Goal: Task Accomplishment & Management: Complete application form

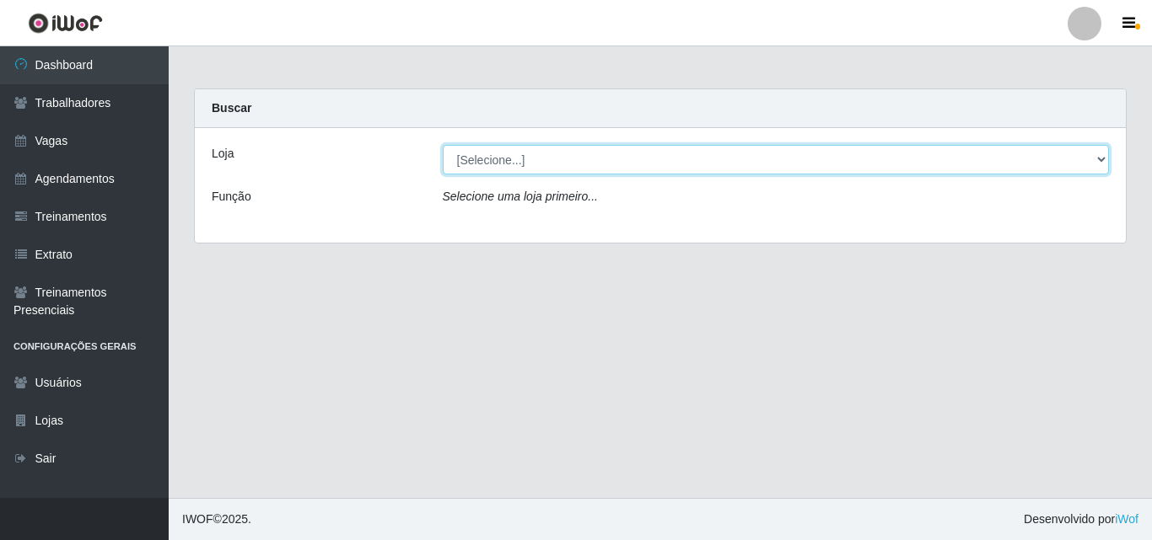
click at [1102, 162] on select "[Selecione...] Castelinho Supermercado" at bounding box center [776, 160] width 667 height 30
select select "377"
click at [443, 145] on select "[Selecione...] Castelinho Supermercado" at bounding box center [776, 160] width 667 height 30
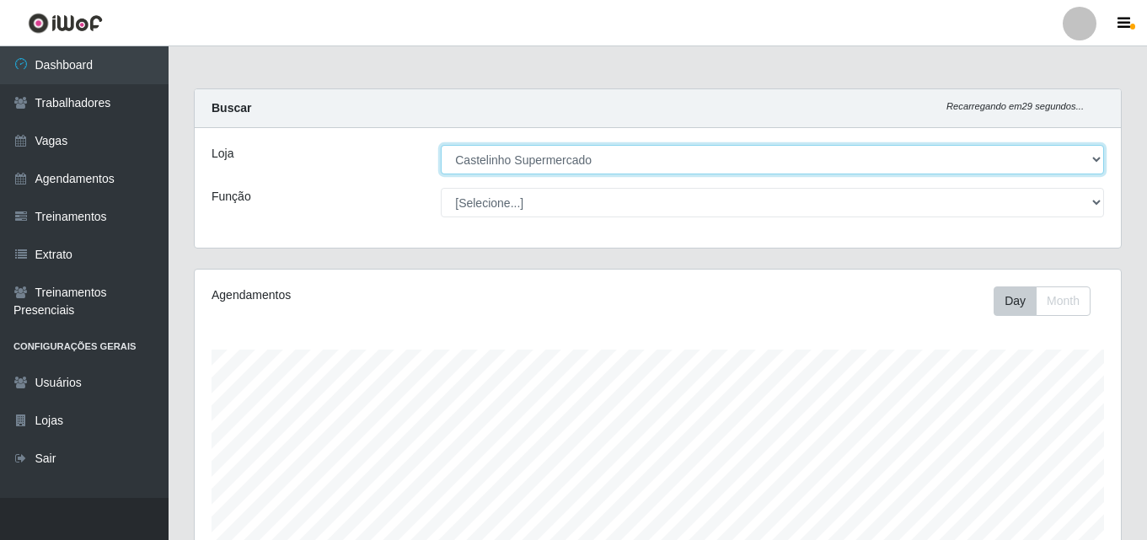
scroll to position [350, 927]
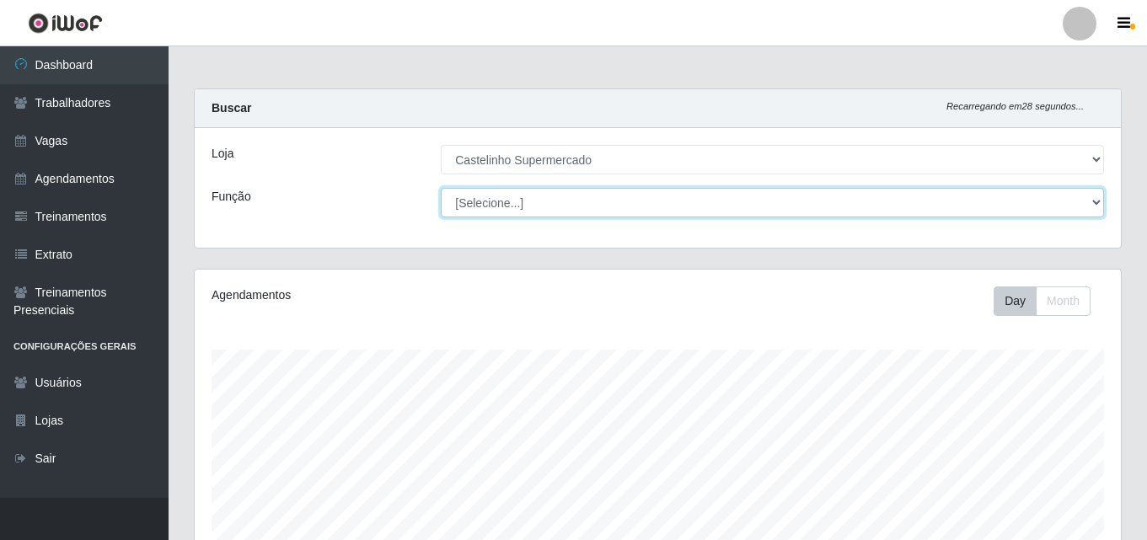
click at [1091, 207] on select "[Selecione...] ASG ASG + ASG ++ Balconista de Açougue Balconista de Açougue + B…" at bounding box center [773, 203] width 664 height 30
select select "1"
click at [441, 188] on select "[Selecione...] ASG ASG + ASG ++ Balconista de Açougue Balconista de Açougue + B…" at bounding box center [773, 203] width 664 height 30
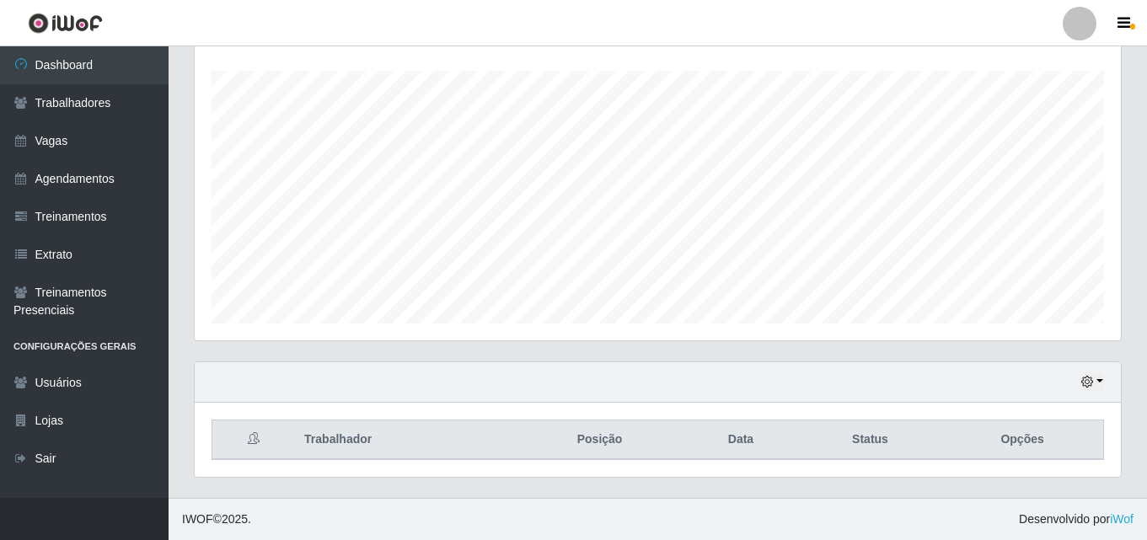
scroll to position [0, 0]
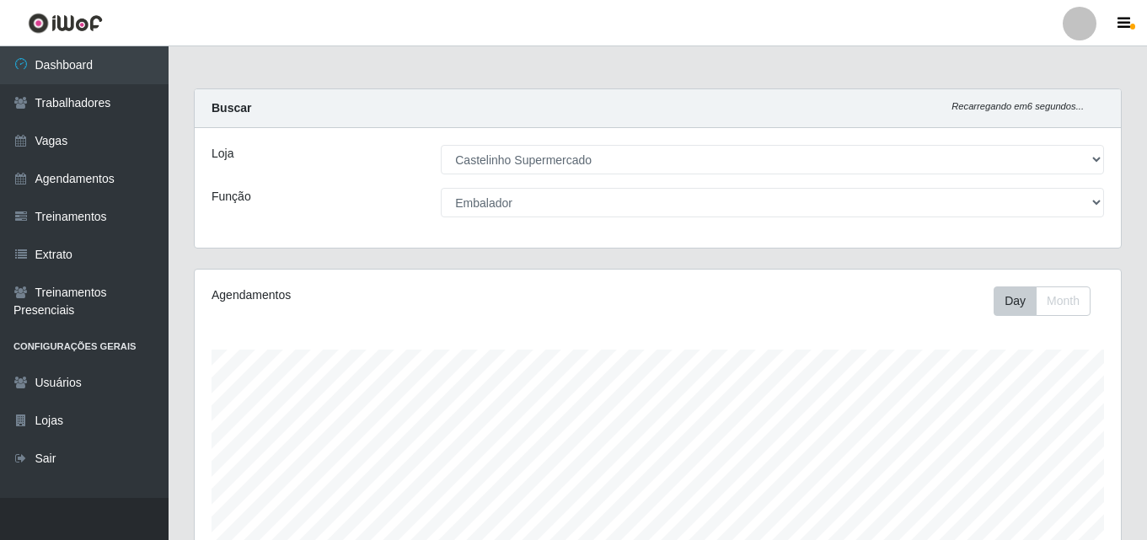
drag, startPoint x: 703, startPoint y: 247, endPoint x: 361, endPoint y: 337, distance: 354.0
click at [362, 337] on div "Agendamentos Day Month" at bounding box center [658, 445] width 927 height 350
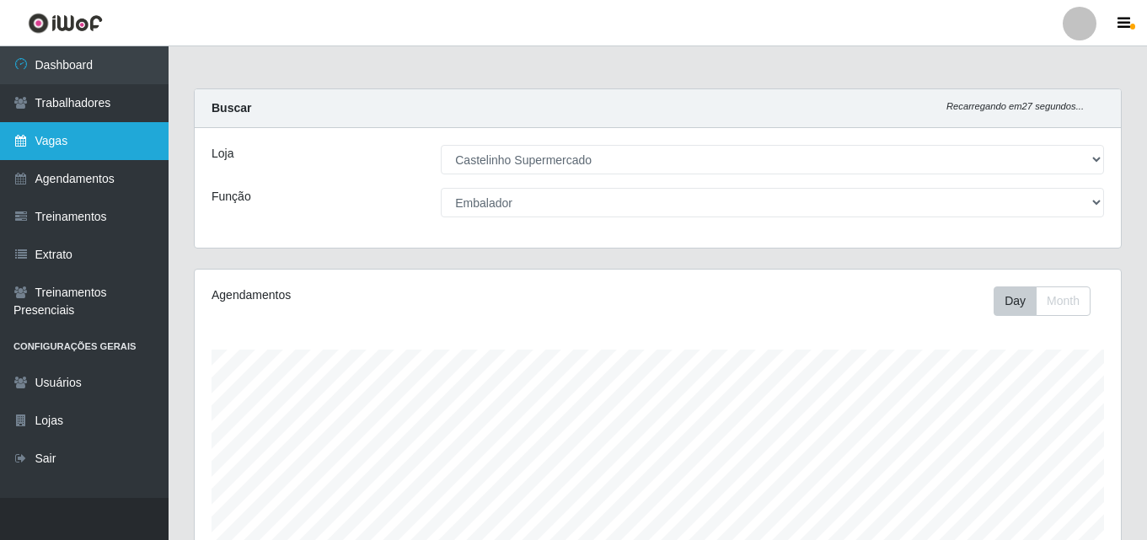
click at [49, 136] on link "Vagas" at bounding box center [84, 141] width 169 height 38
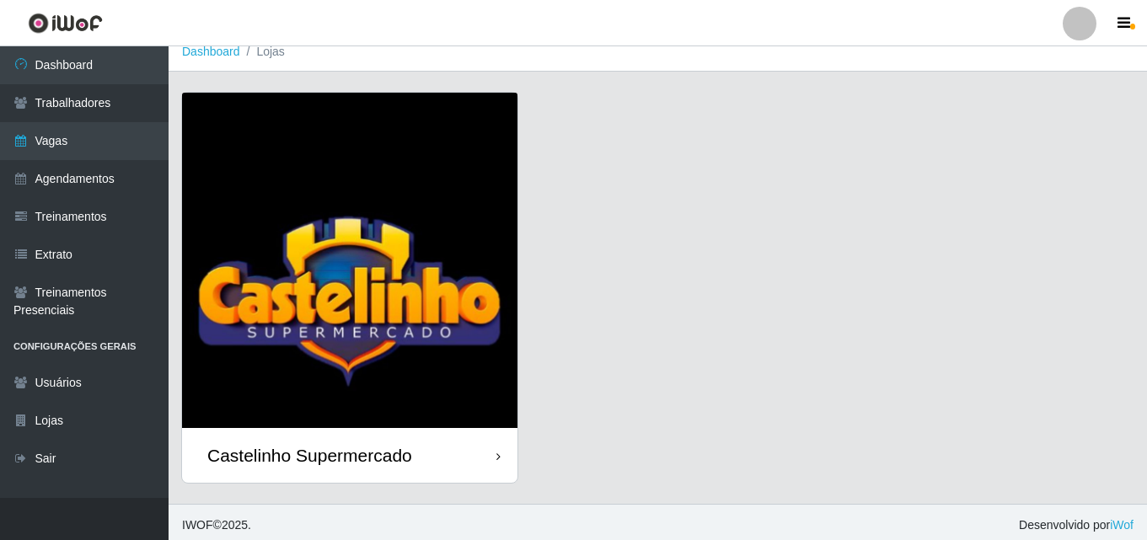
scroll to position [19, 0]
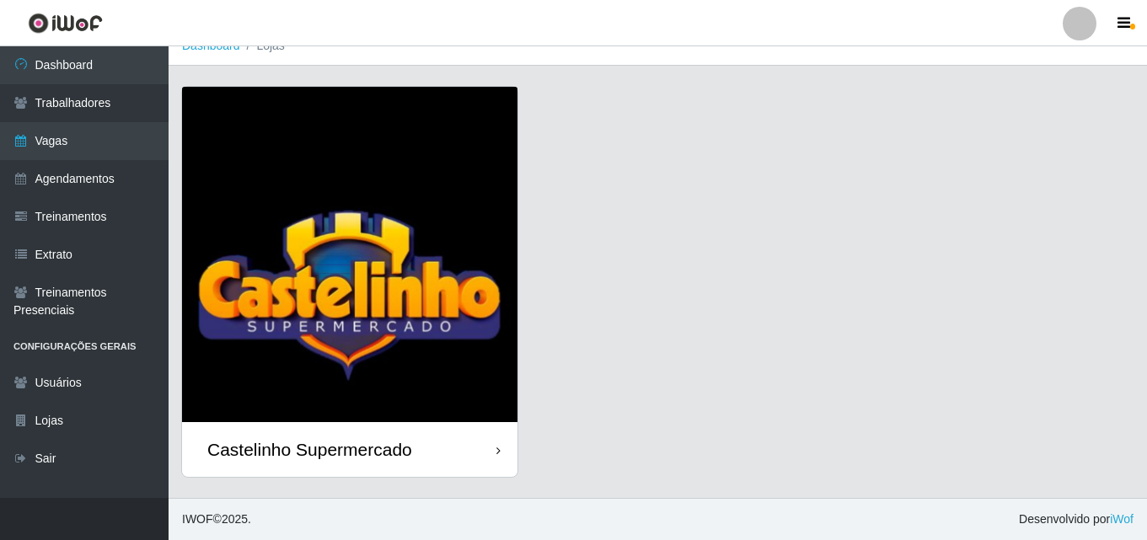
click at [387, 454] on div "Castelinho Supermercado" at bounding box center [309, 449] width 205 height 21
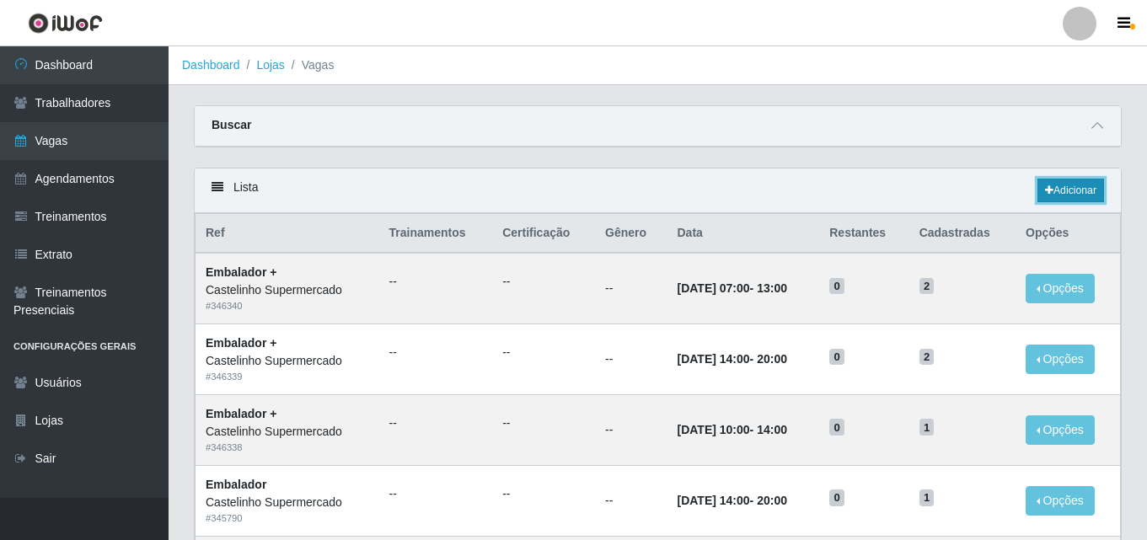
click at [1058, 186] on link "Adicionar" at bounding box center [1071, 191] width 67 height 24
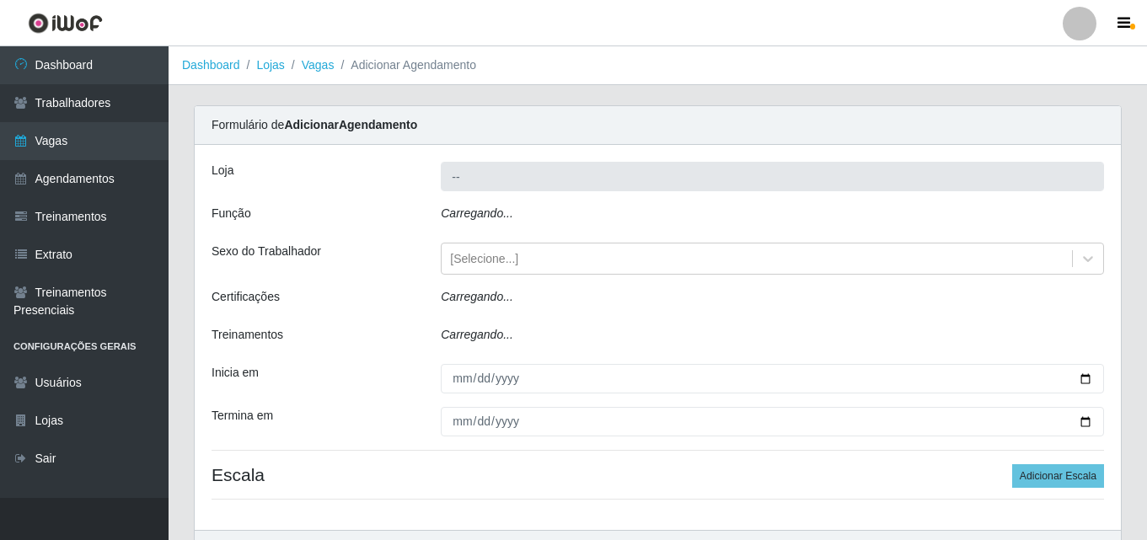
type input "Castelinho Supermercado"
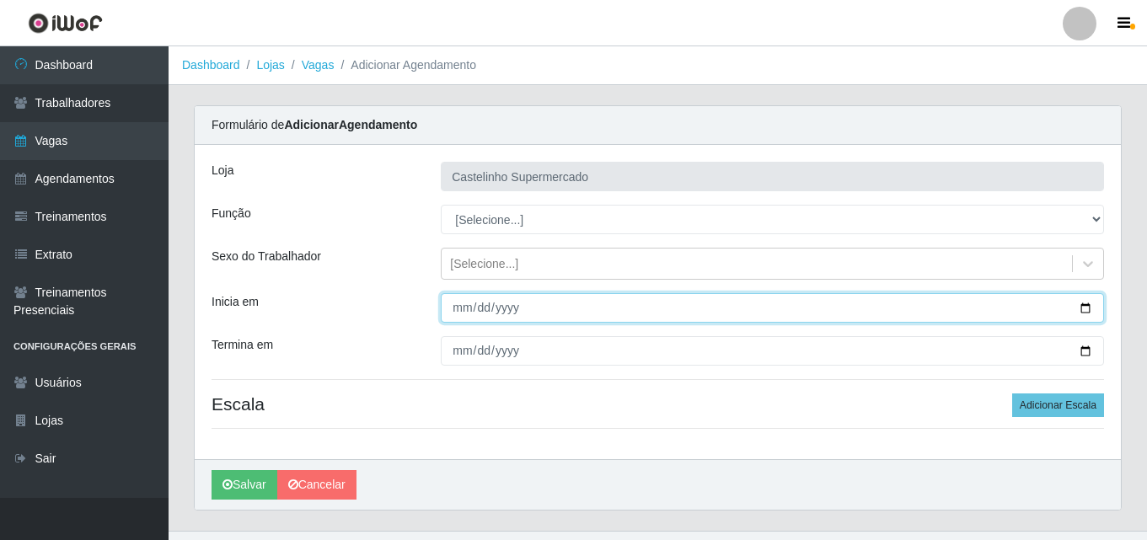
click at [476, 305] on input "Inicia em" at bounding box center [773, 308] width 664 height 30
click at [464, 314] on input "Inicia em" at bounding box center [773, 308] width 664 height 30
type input "0202-09-25"
type input "[DATE]"
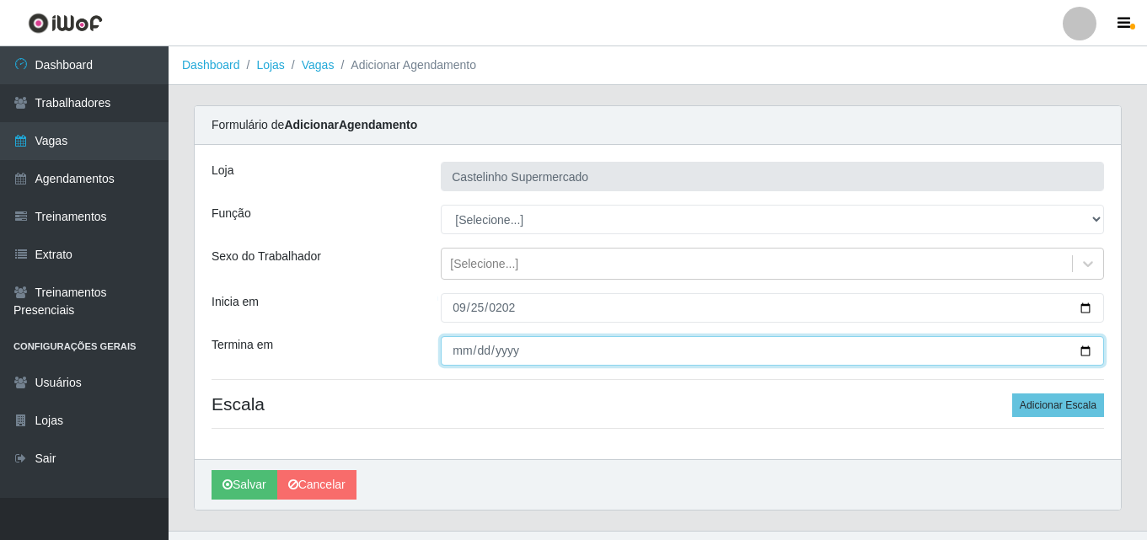
click at [468, 353] on input "Termina em" at bounding box center [773, 351] width 664 height 30
click at [464, 351] on input "[DATE]" at bounding box center [773, 351] width 664 height 30
type input "[DATE]"
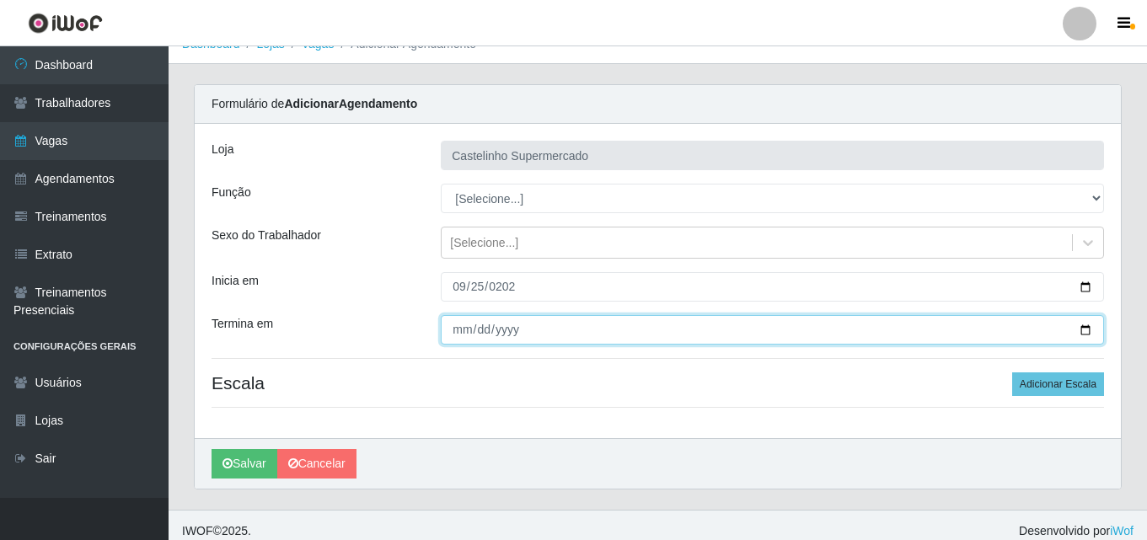
scroll to position [33, 0]
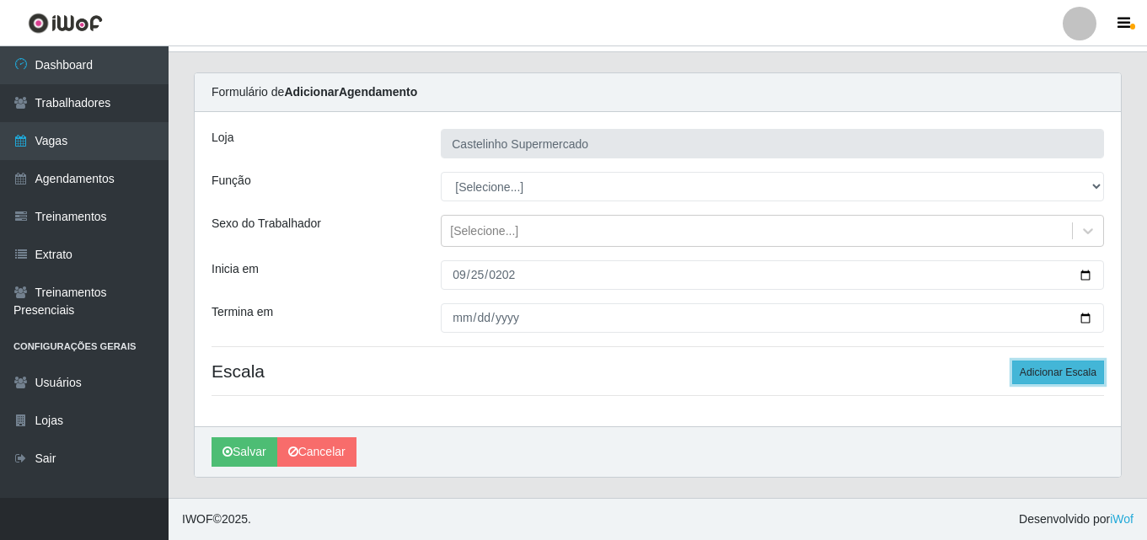
click at [1048, 376] on button "Adicionar Escala" at bounding box center [1059, 373] width 92 height 24
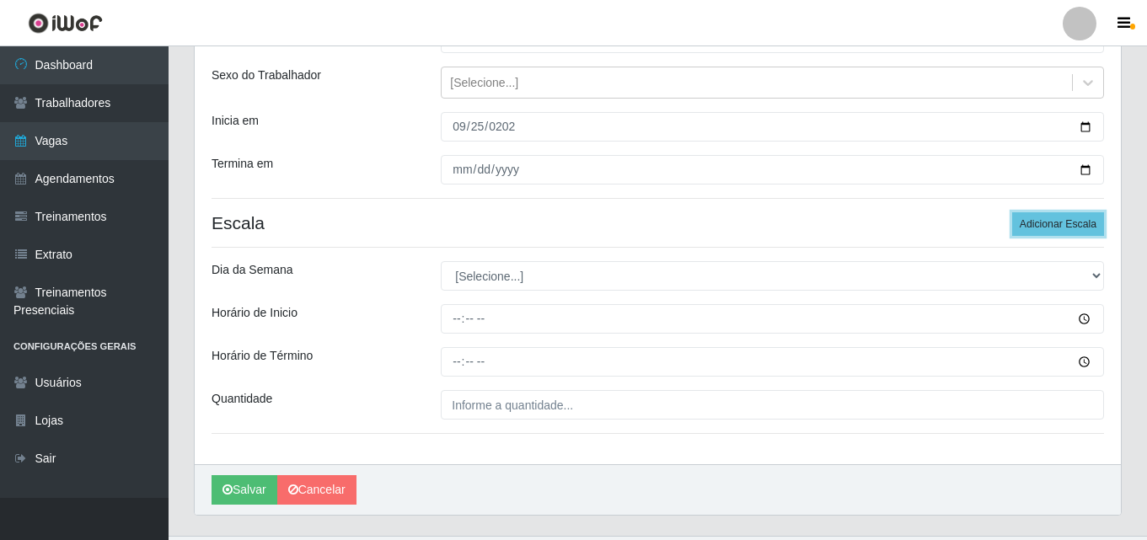
scroll to position [219, 0]
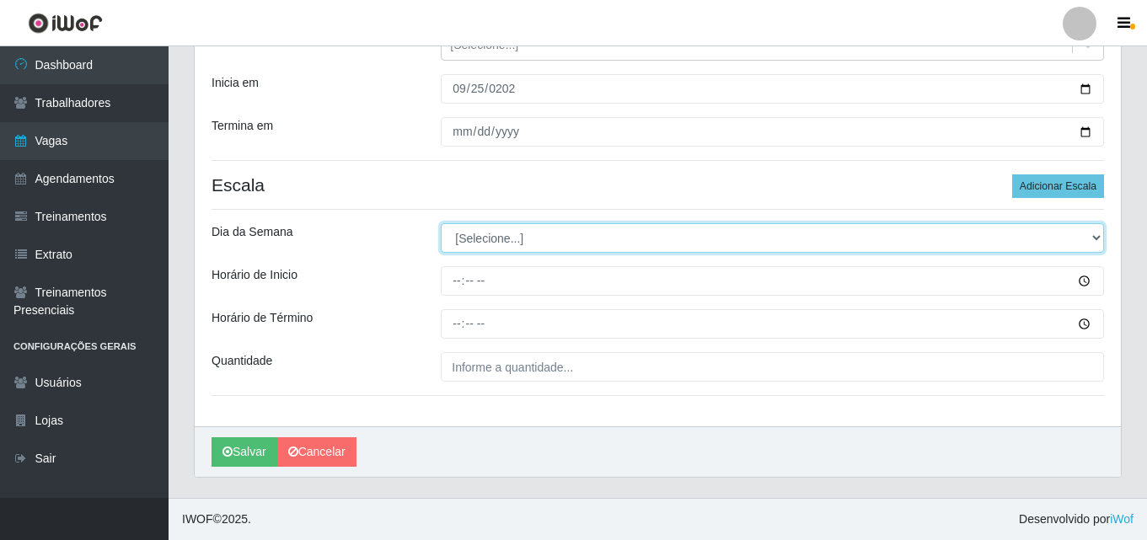
click at [1095, 240] on select "[Selecione...] Segunda Terça Quarta Quinta Sexta Sábado Domingo" at bounding box center [773, 238] width 664 height 30
select select "4"
click at [441, 223] on select "[Selecione...] Segunda Terça Quarta Quinta Sexta Sábado Domingo" at bounding box center [773, 238] width 664 height 30
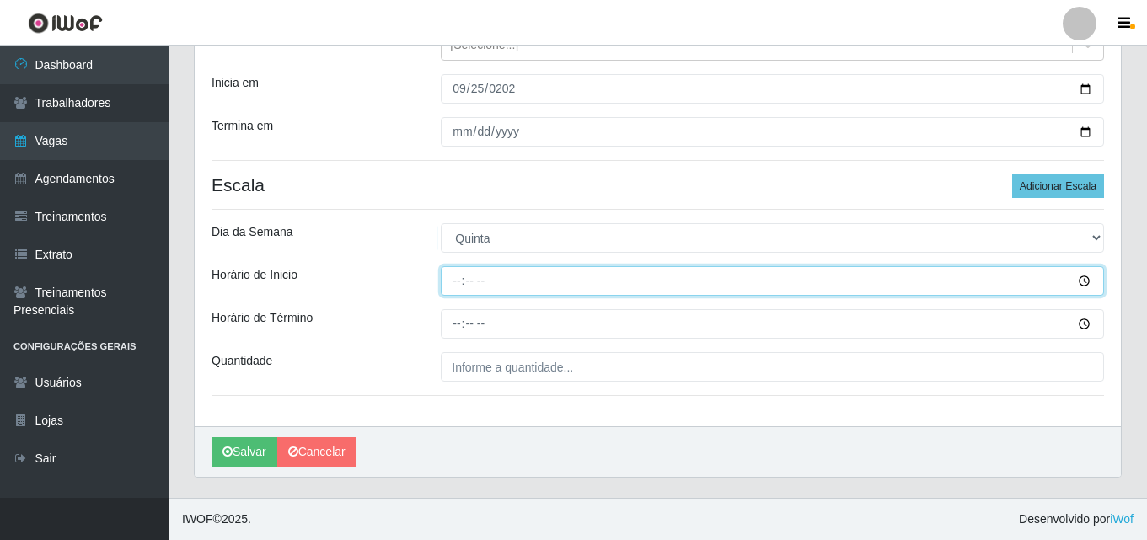
click at [461, 277] on input "Horário de Inicio" at bounding box center [773, 281] width 664 height 30
click at [445, 274] on input "Horário de Inicio" at bounding box center [773, 281] width 664 height 30
click at [453, 279] on input "Horário de Inicio" at bounding box center [773, 281] width 664 height 30
type input "08:00"
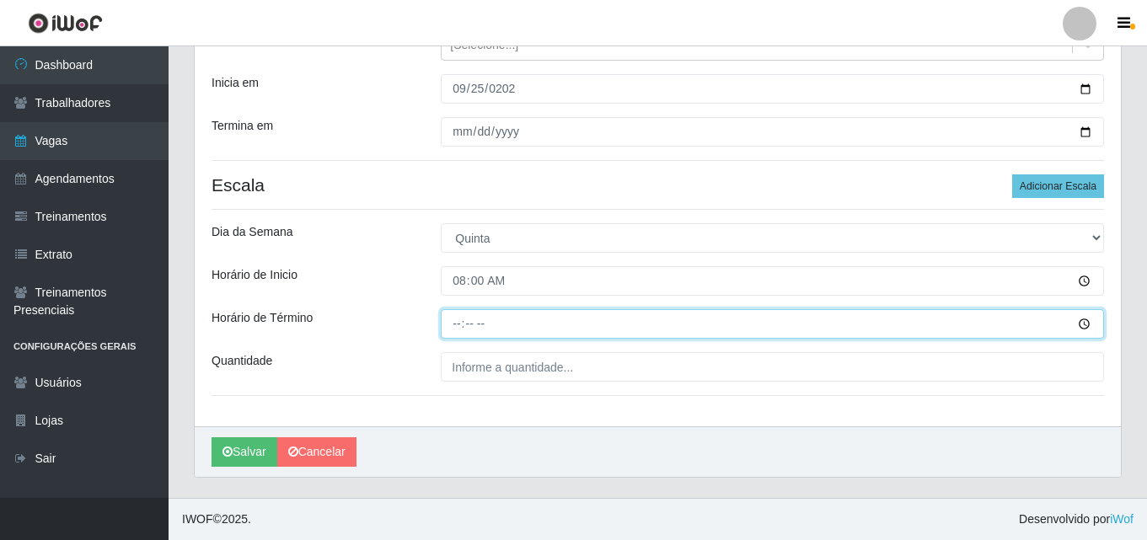
click at [457, 320] on input "Horário de Término" at bounding box center [773, 324] width 664 height 30
type input "14:00"
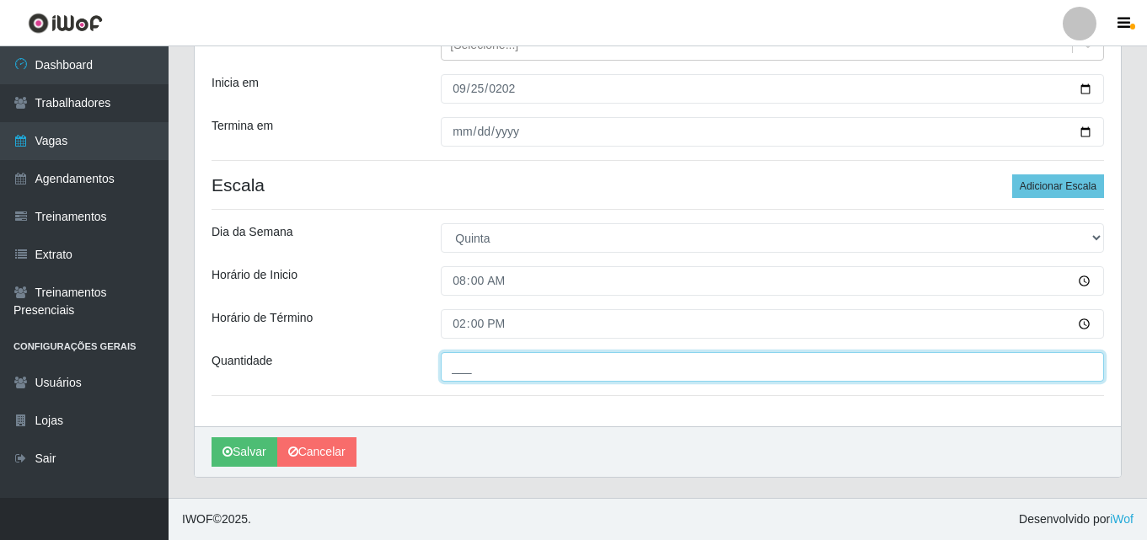
click at [457, 364] on input "___" at bounding box center [773, 367] width 664 height 30
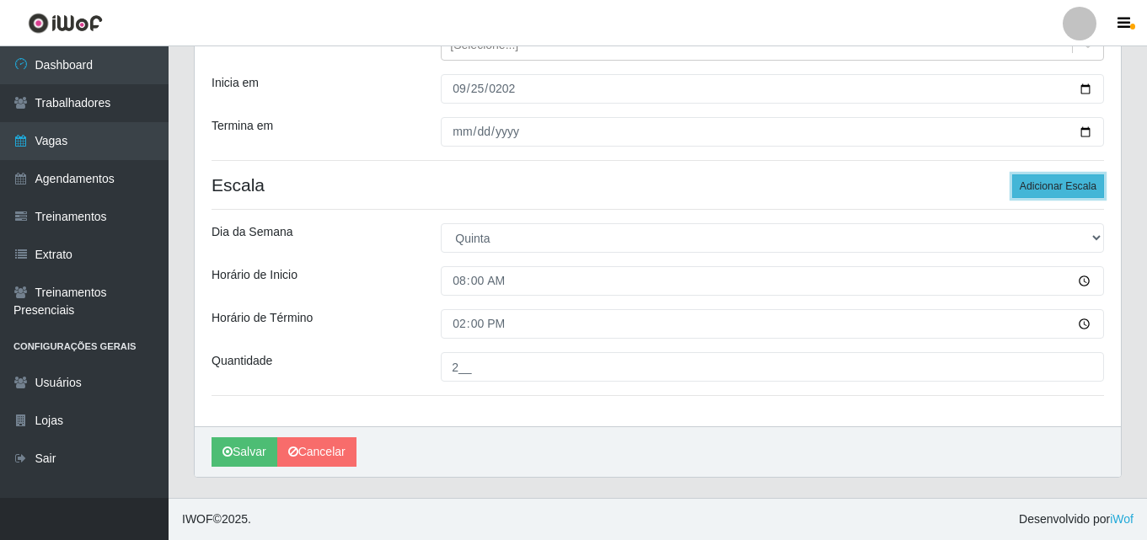
click at [1053, 190] on button "Adicionar Escala" at bounding box center [1059, 187] width 92 height 24
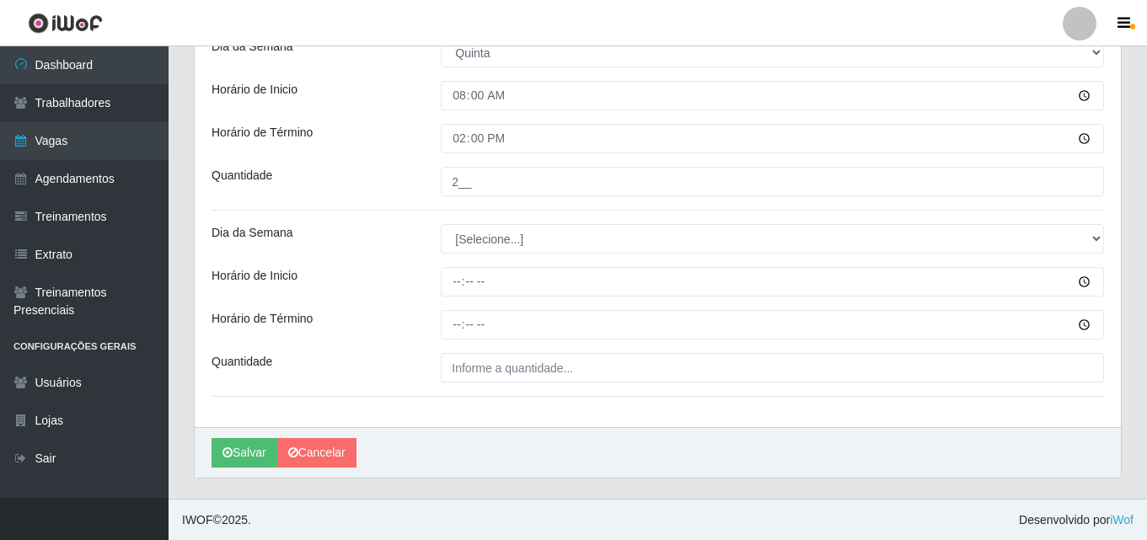
scroll to position [406, 0]
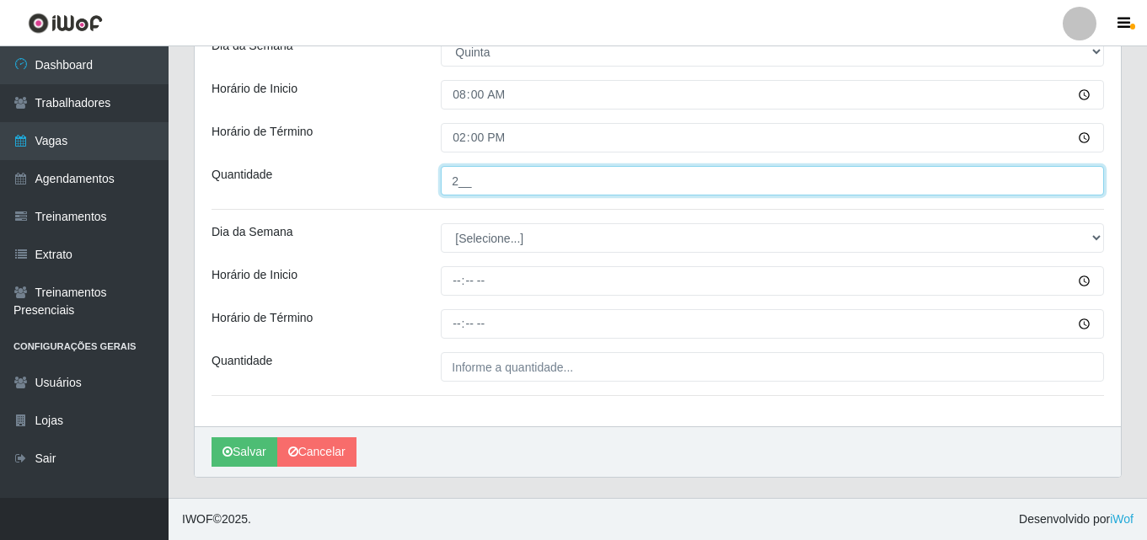
click at [457, 179] on input "2__" at bounding box center [773, 181] width 664 height 30
type input "1__"
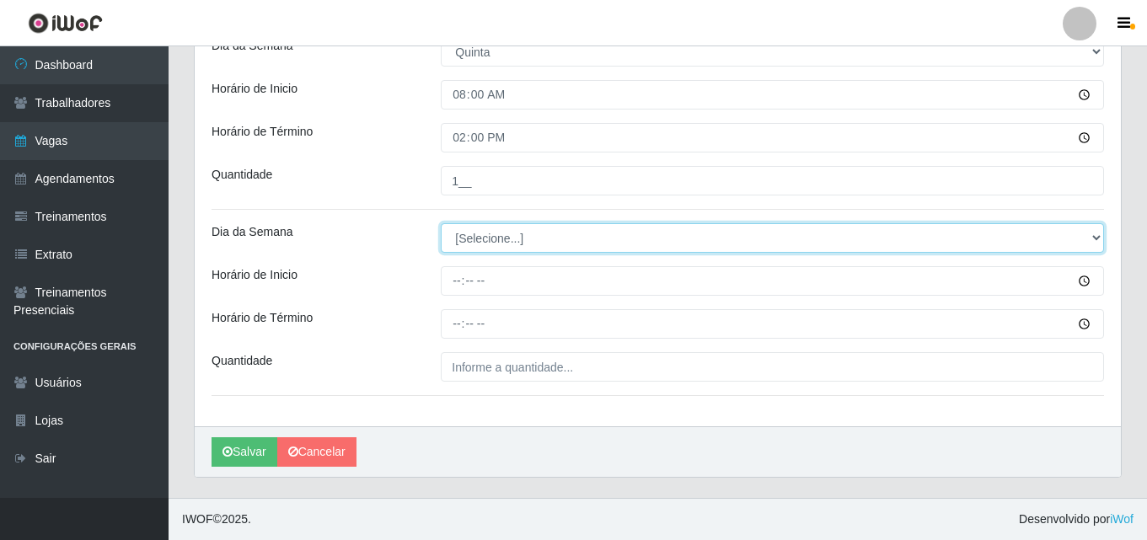
click at [472, 241] on select "[Selecione...] Segunda Terça Quarta Quinta Sexta Sábado Domingo" at bounding box center [773, 238] width 664 height 30
select select "4"
click at [441, 223] on select "[Selecione...] Segunda Terça Quarta Quinta Sexta Sábado Domingo" at bounding box center [773, 238] width 664 height 30
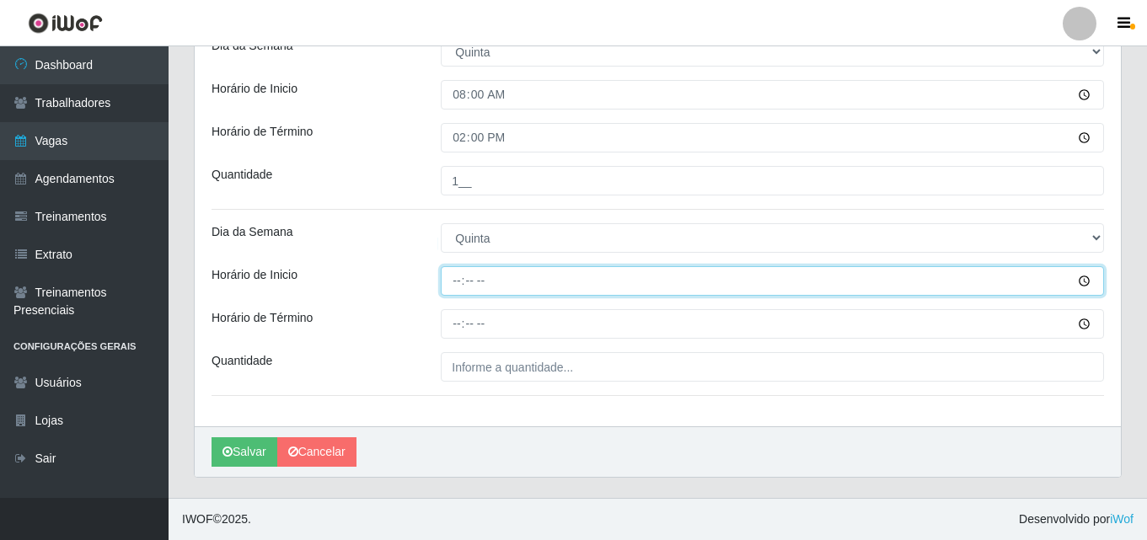
click at [456, 277] on input "Horário de Inicio" at bounding box center [773, 281] width 664 height 30
type input "14:00"
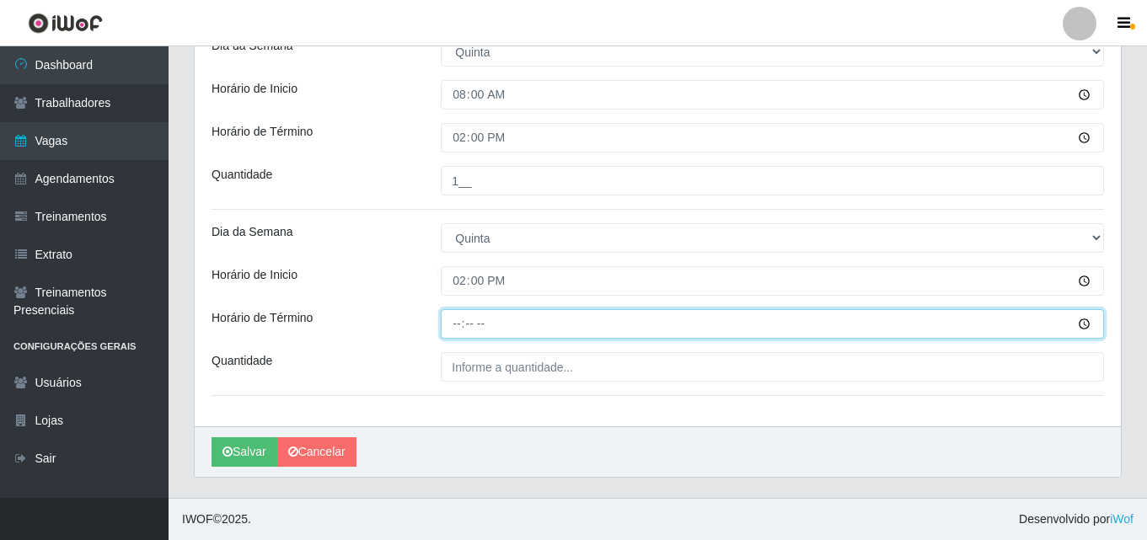
click at [457, 321] on input "Horário de Término" at bounding box center [773, 324] width 664 height 30
type input "20:00"
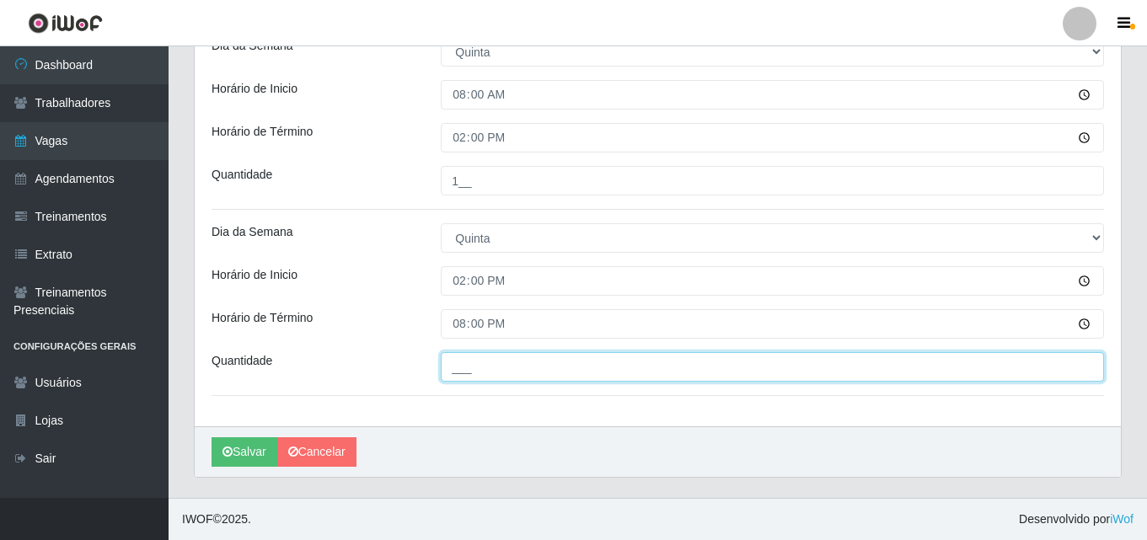
click at [456, 366] on input "___" at bounding box center [773, 367] width 664 height 30
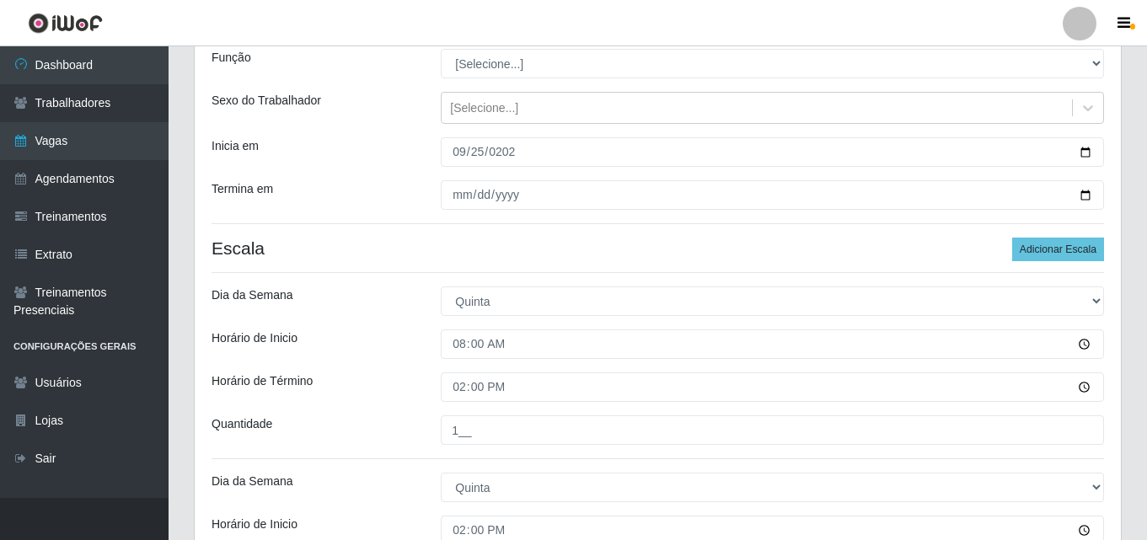
scroll to position [153, 0]
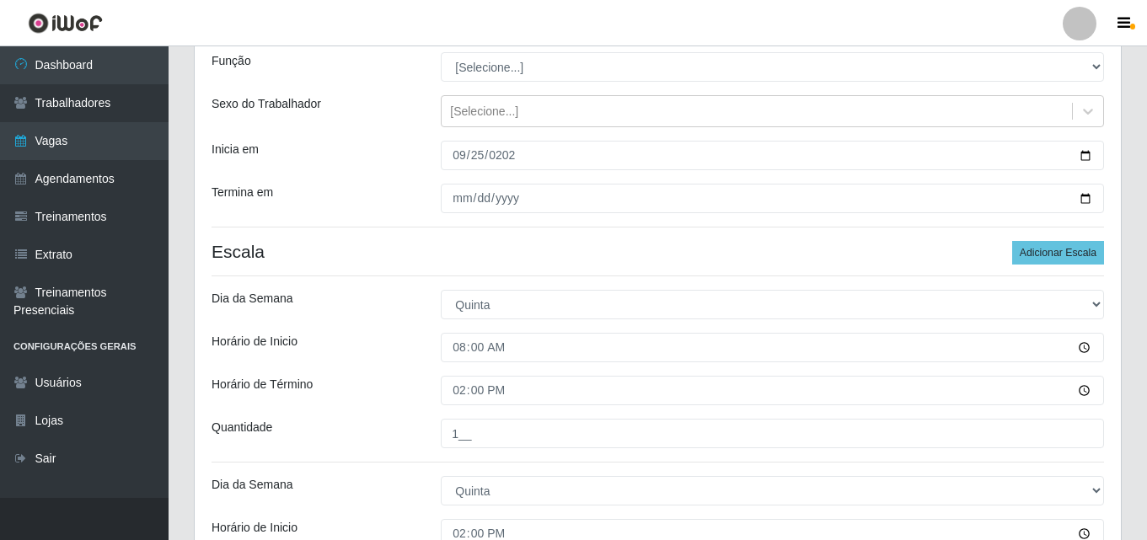
type input "1__"
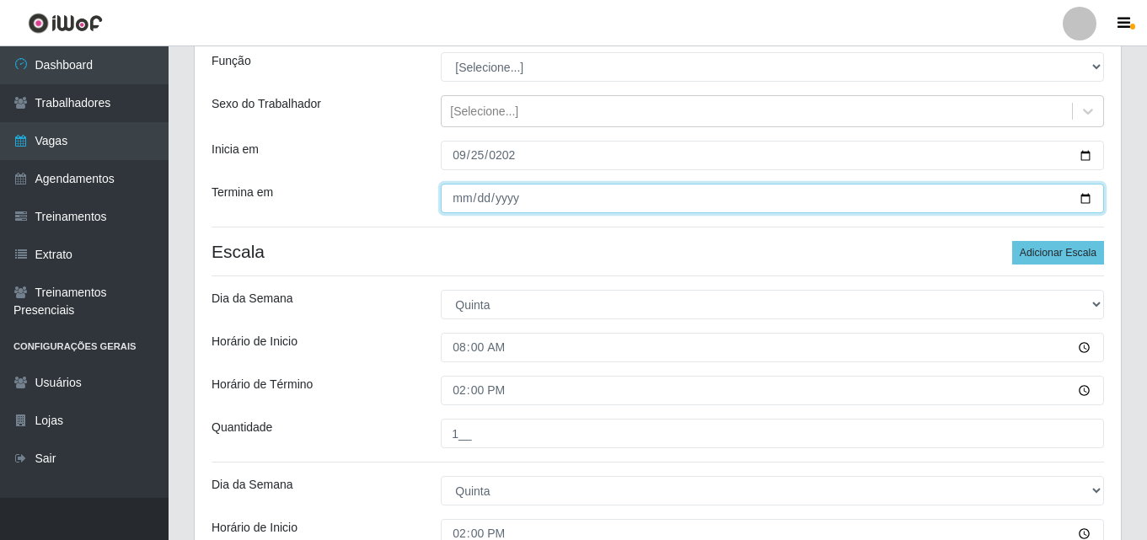
click at [463, 201] on input "[DATE]" at bounding box center [773, 199] width 664 height 30
type input "[DATE]"
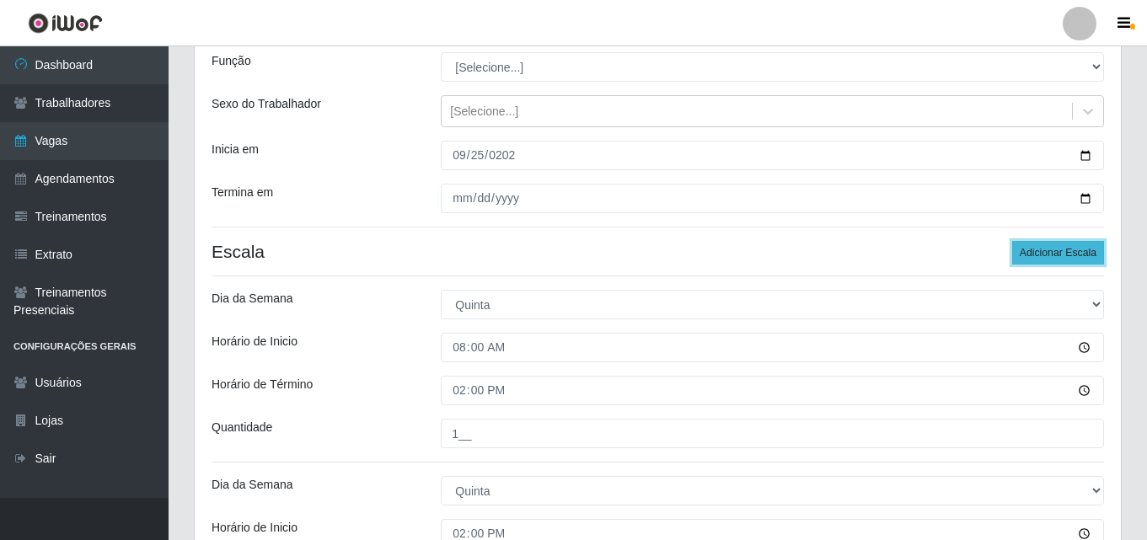
click at [1045, 255] on button "Adicionar Escala" at bounding box center [1059, 253] width 92 height 24
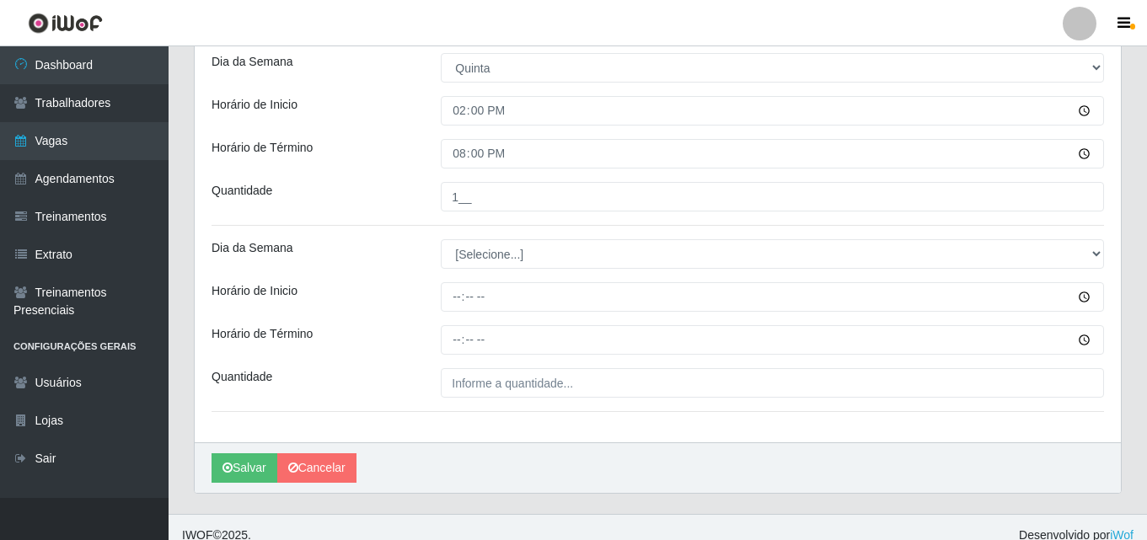
scroll to position [592, 0]
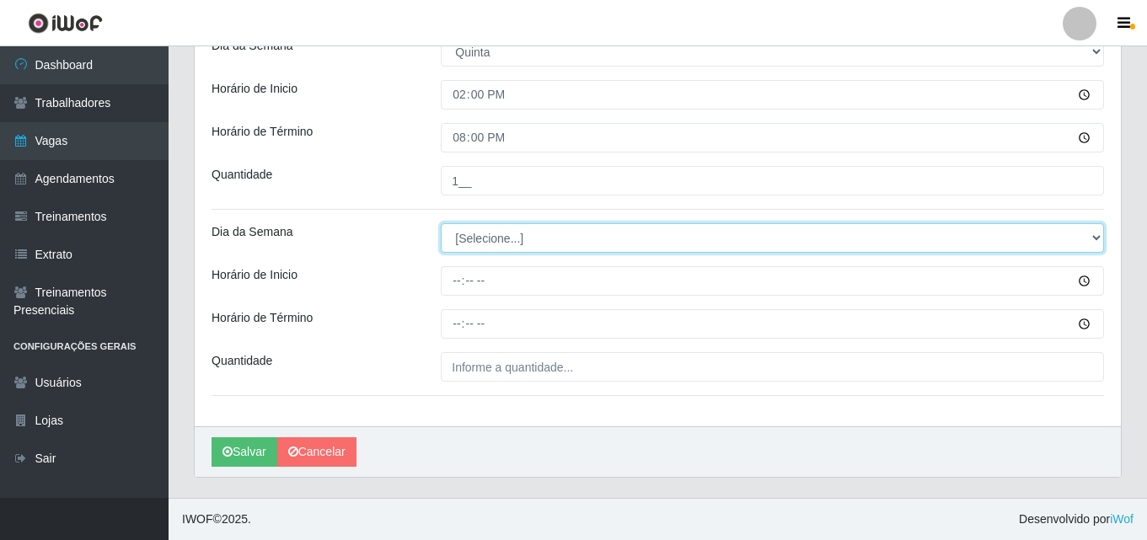
click at [480, 241] on select "[Selecione...] Segunda Terça Quarta Quinta Sexta Sábado Domingo" at bounding box center [773, 238] width 664 height 30
select select "5"
click at [441, 223] on select "[Selecione...] Segunda Terça Quarta Quinta Sexta Sábado Domingo" at bounding box center [773, 238] width 664 height 30
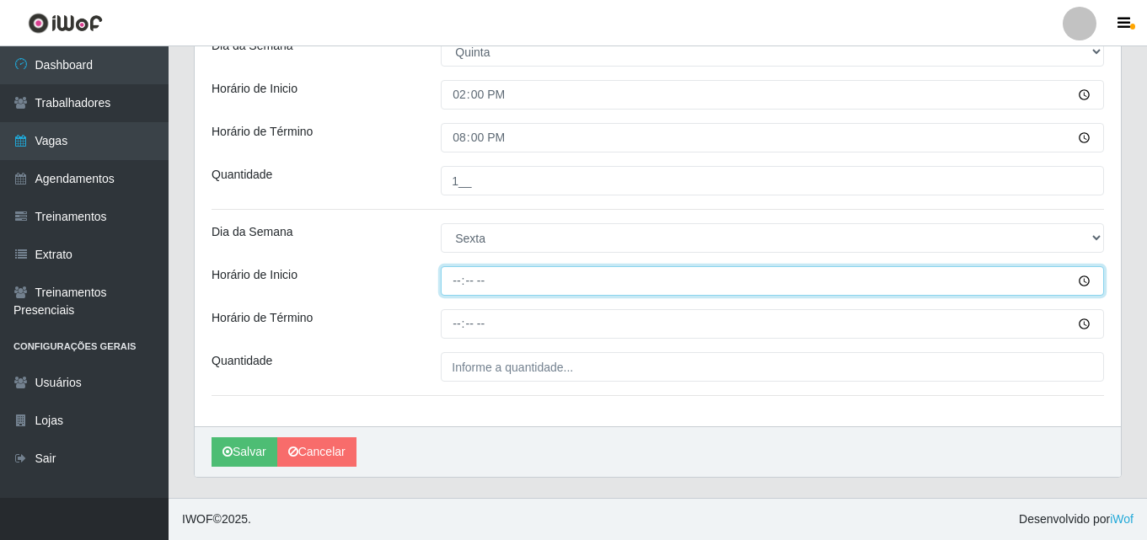
click at [457, 284] on input "Horário de Inicio" at bounding box center [773, 281] width 664 height 30
type input "08:00"
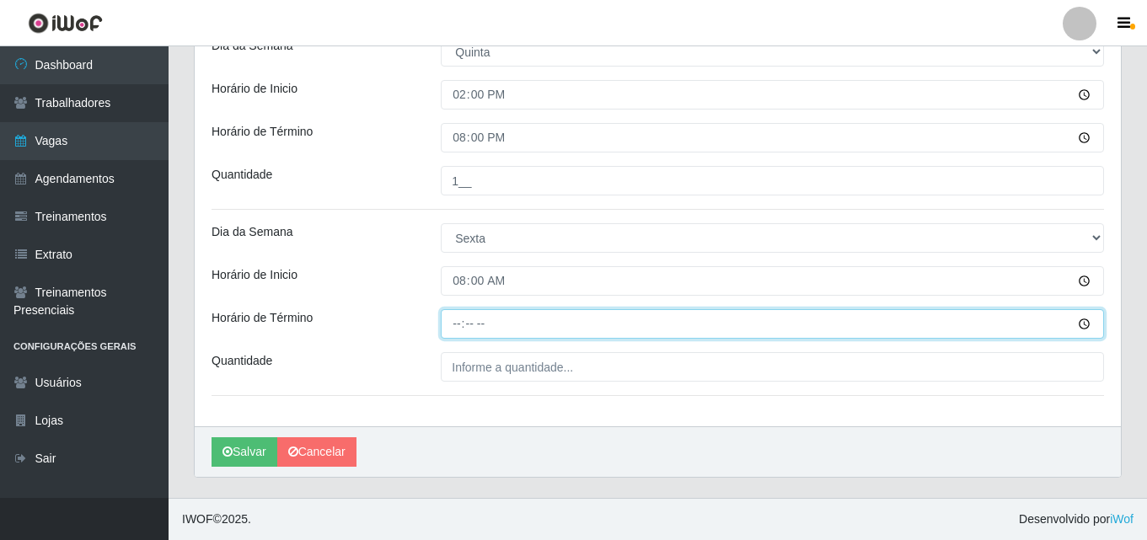
click at [454, 324] on input "Horário de Término" at bounding box center [773, 324] width 664 height 30
type input "14:00"
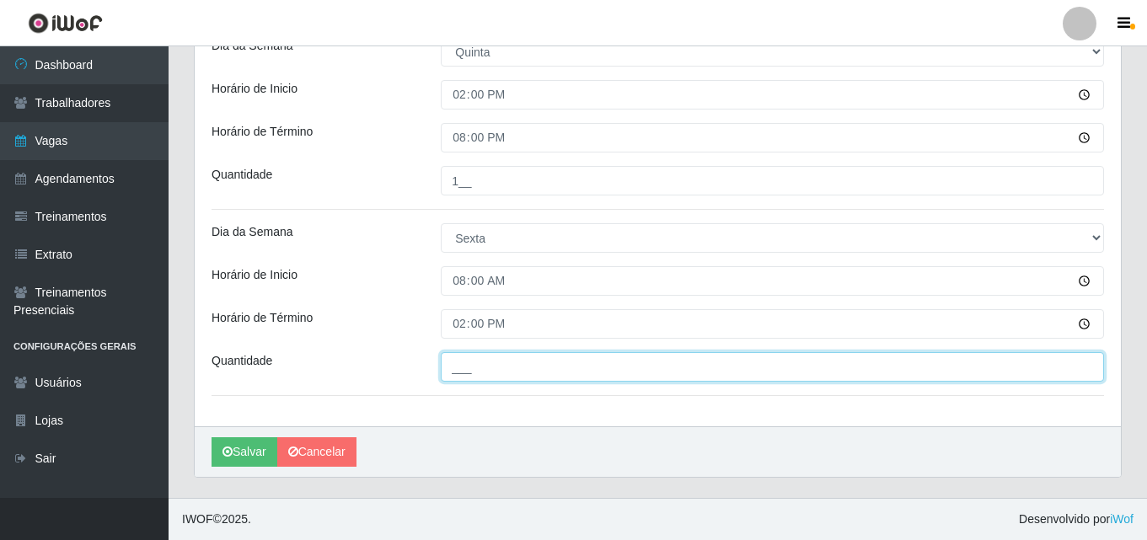
click at [466, 363] on input "___" at bounding box center [773, 367] width 664 height 30
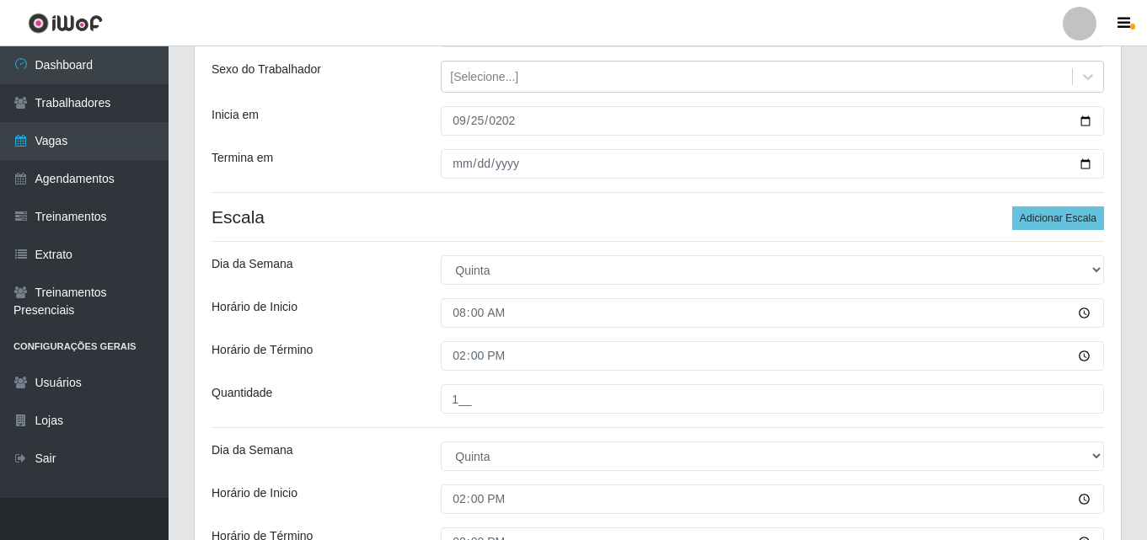
scroll to position [170, 0]
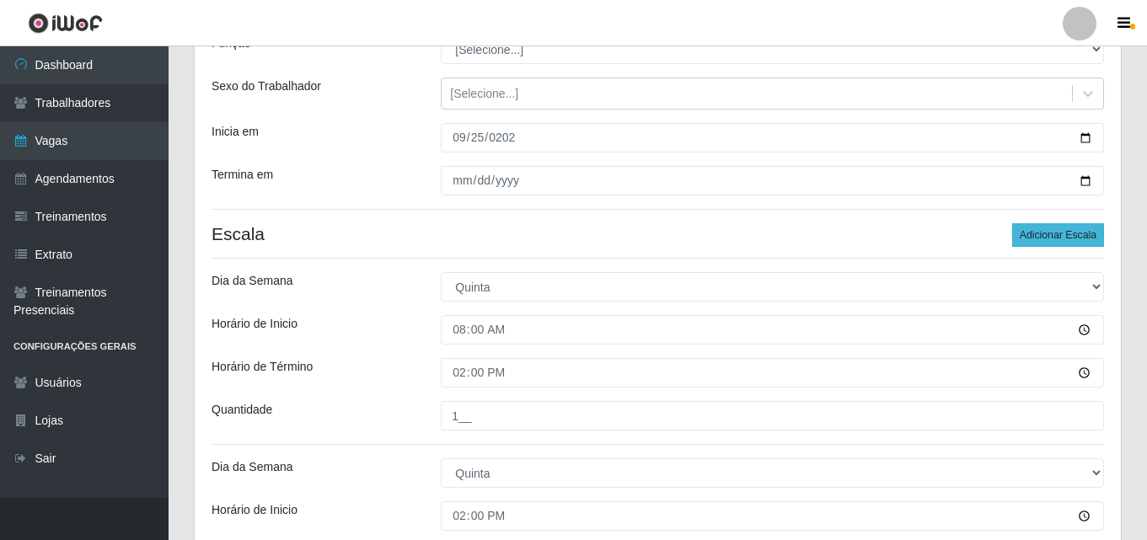
type input "1__"
click at [1073, 234] on button "Adicionar Escala" at bounding box center [1059, 235] width 92 height 24
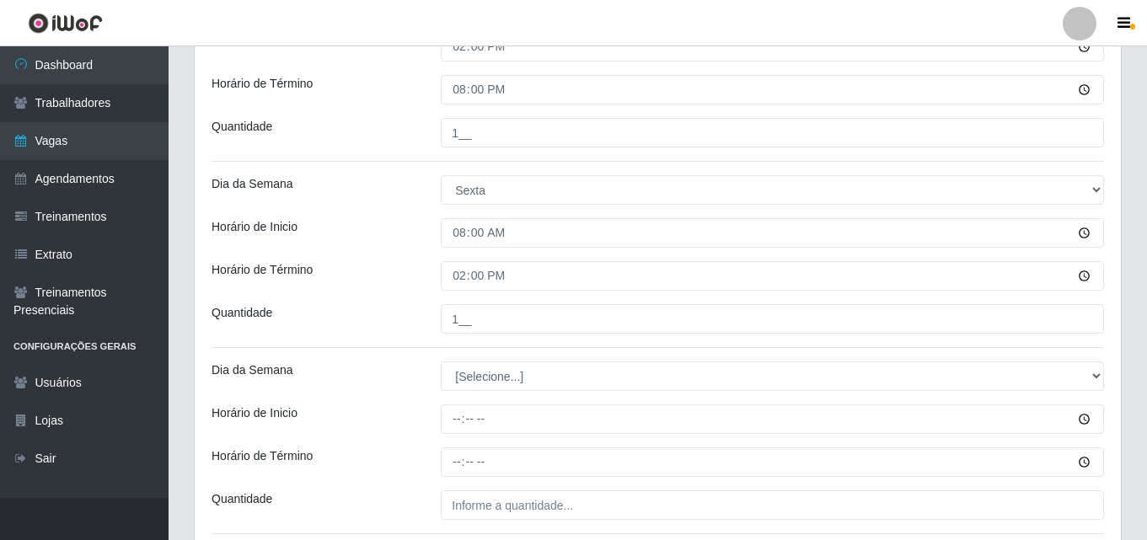
scroll to position [676, 0]
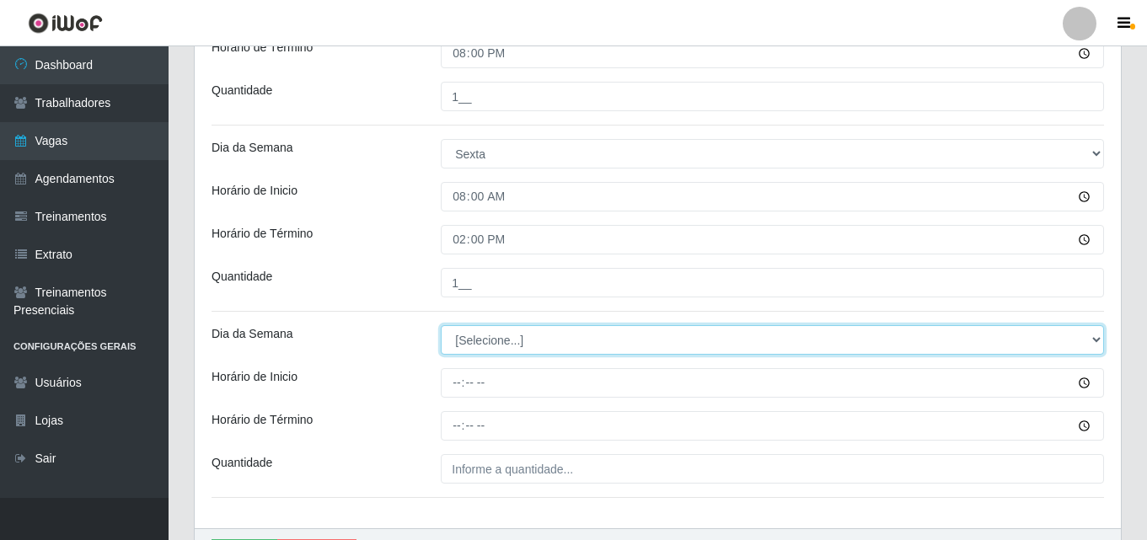
click at [529, 346] on select "[Selecione...] Segunda Terça Quarta Quinta Sexta Sábado Domingo" at bounding box center [773, 340] width 664 height 30
select select "5"
click at [441, 325] on select "[Selecione...] Segunda Terça Quarta Quinta Sexta Sábado Domingo" at bounding box center [773, 340] width 664 height 30
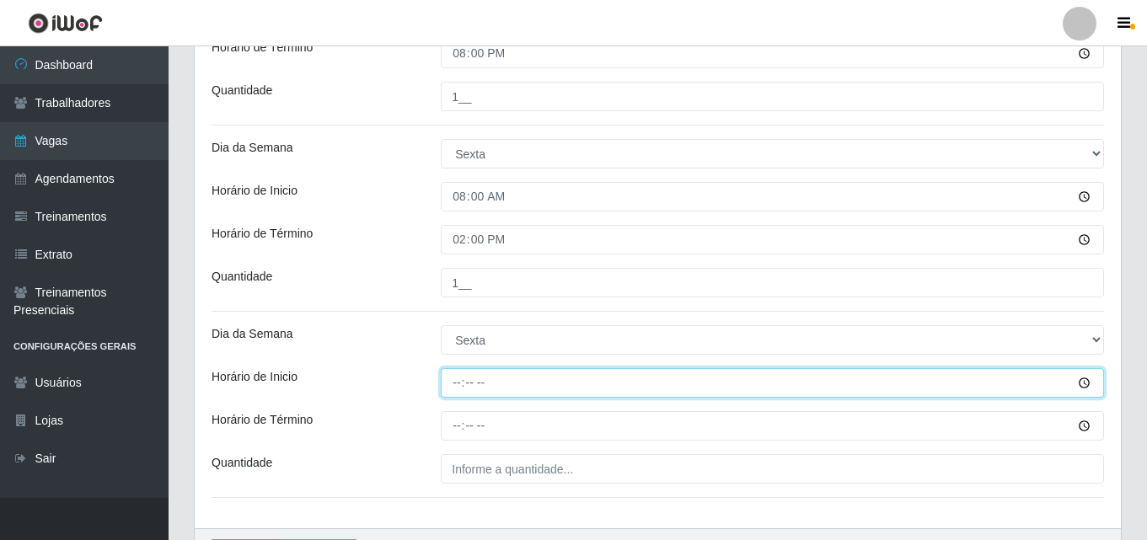
click at [456, 382] on input "Horário de Inicio" at bounding box center [773, 383] width 664 height 30
type input "14:00"
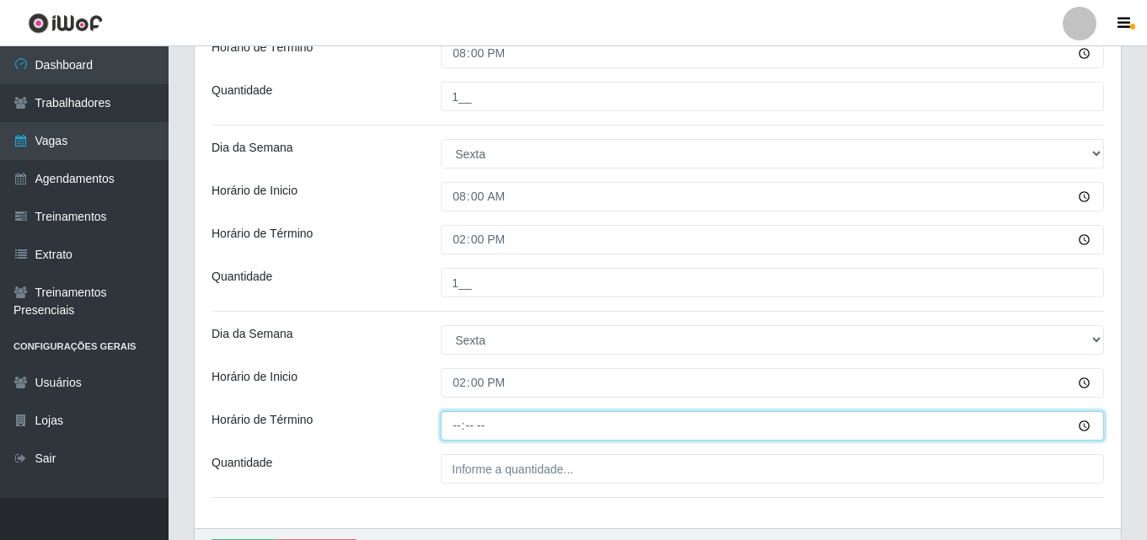
click at [459, 421] on input "Horário de Término" at bounding box center [773, 426] width 664 height 30
type input "20:00"
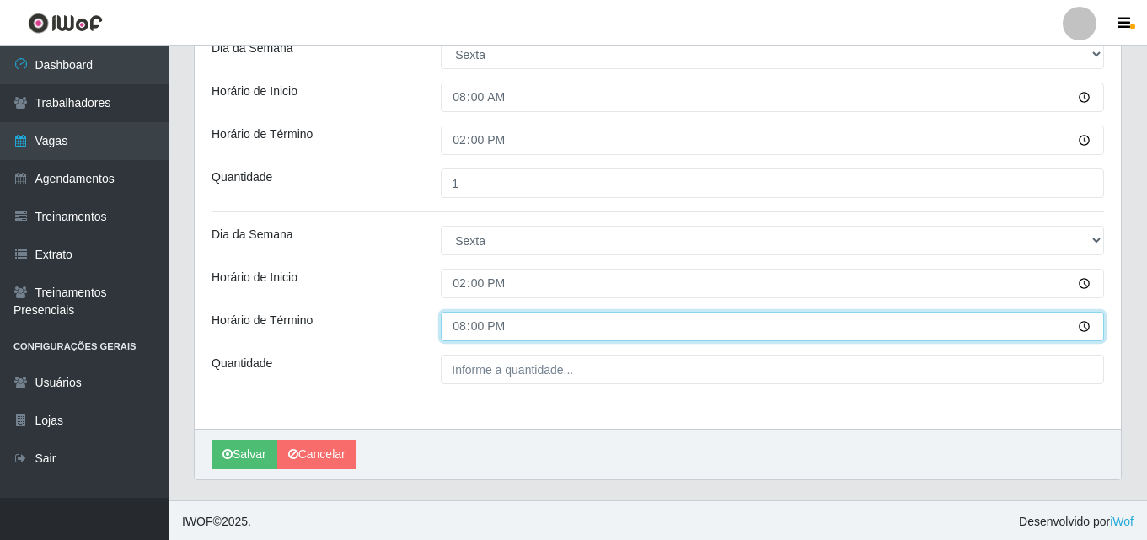
scroll to position [778, 0]
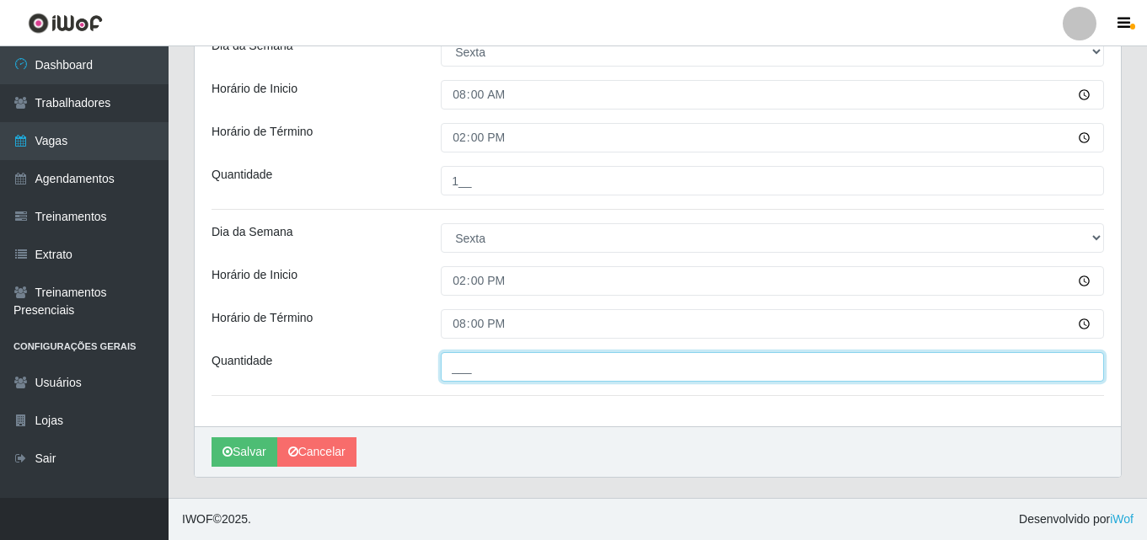
click at [475, 368] on input "___" at bounding box center [773, 367] width 664 height 30
type input "1__"
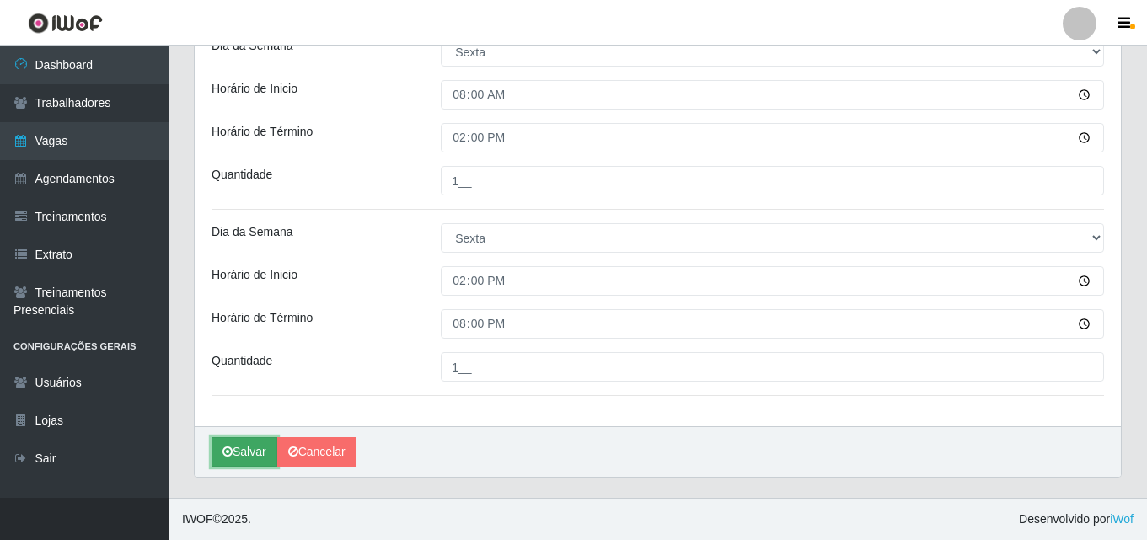
click at [251, 452] on button "Salvar" at bounding box center [245, 453] width 66 height 30
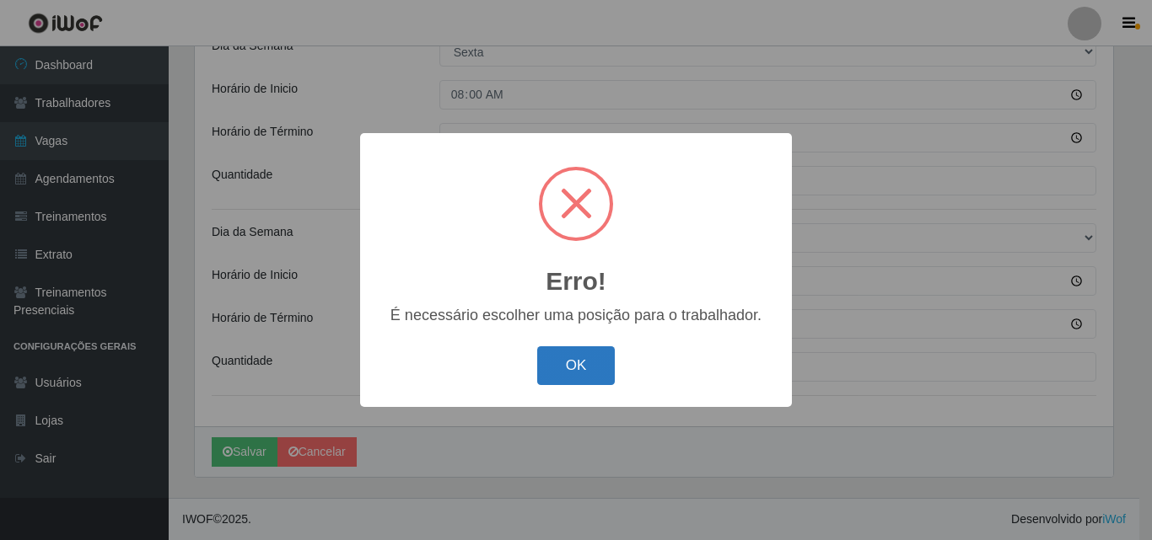
click at [583, 362] on button "OK" at bounding box center [576, 367] width 78 height 40
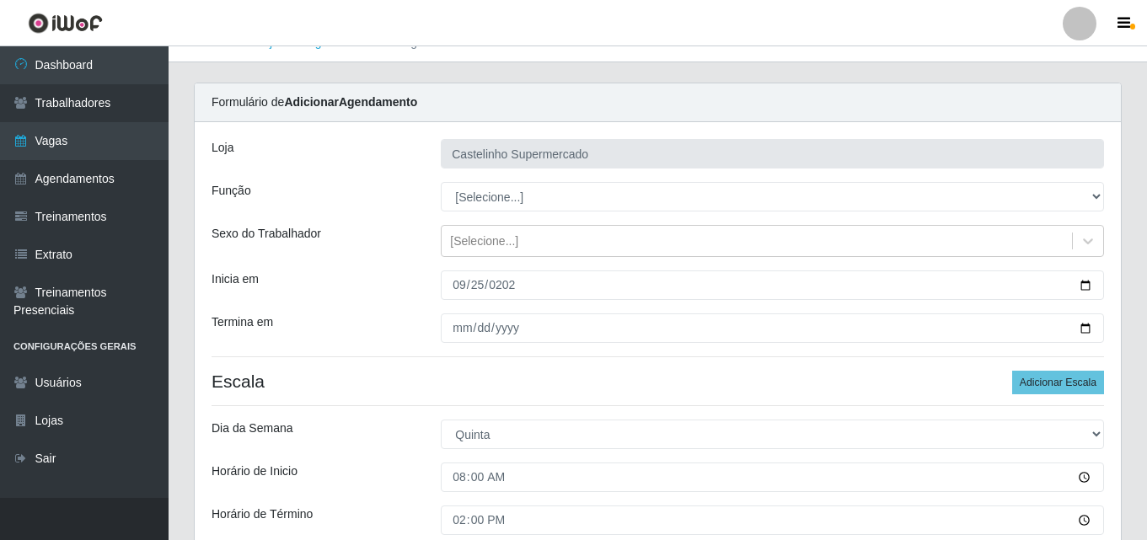
scroll to position [0, 0]
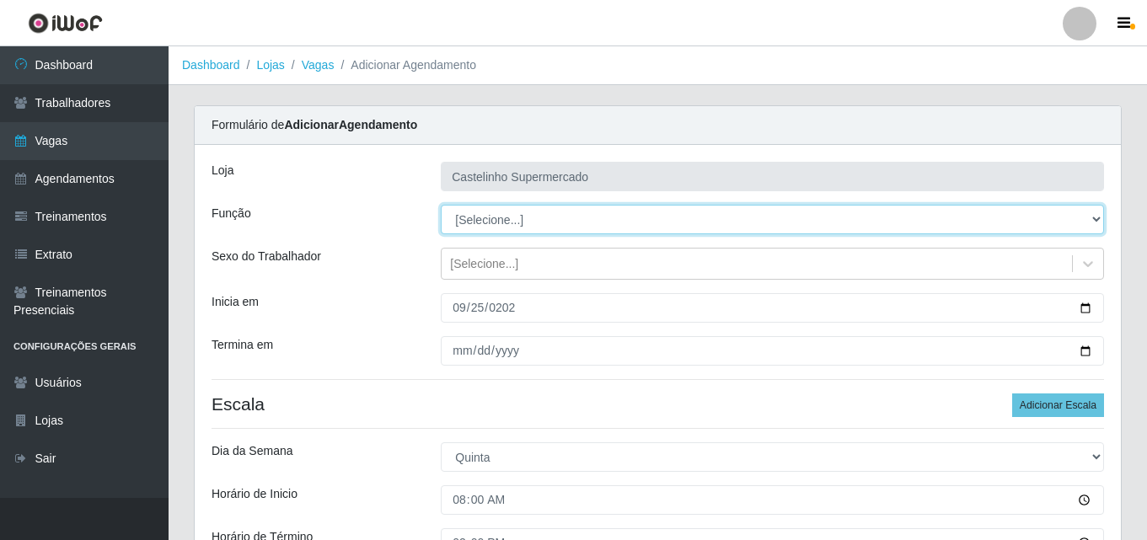
click at [1097, 218] on select "[Selecione...] ASG ASG + ASG ++ Balconista de Açougue Balconista de Açougue + B…" at bounding box center [773, 220] width 664 height 30
select select "1"
click at [441, 205] on select "[Selecione...] ASG ASG + ASG ++ Balconista de Açougue Balconista de Açougue + B…" at bounding box center [773, 220] width 664 height 30
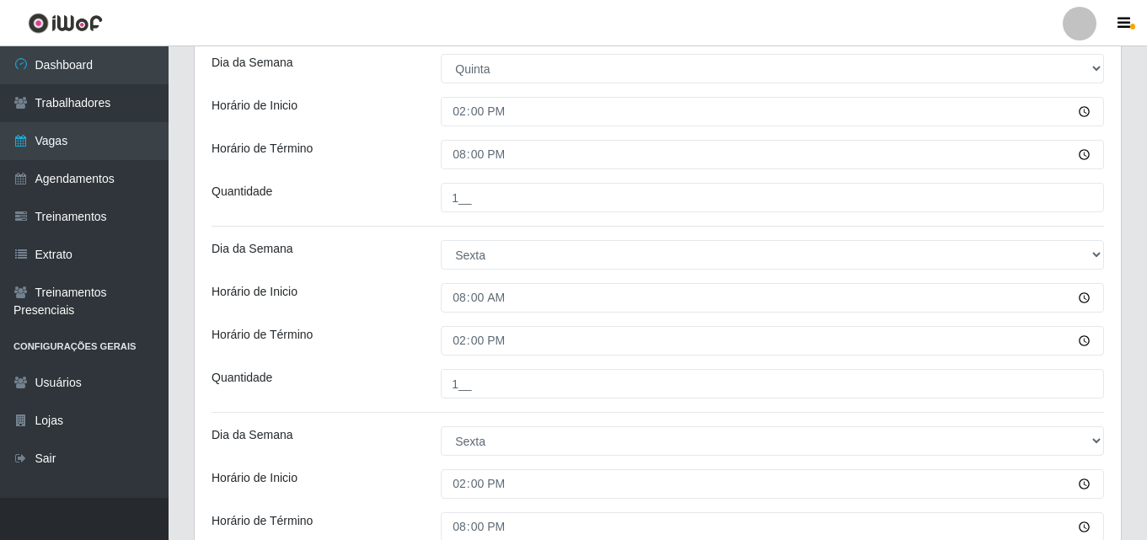
scroll to position [778, 0]
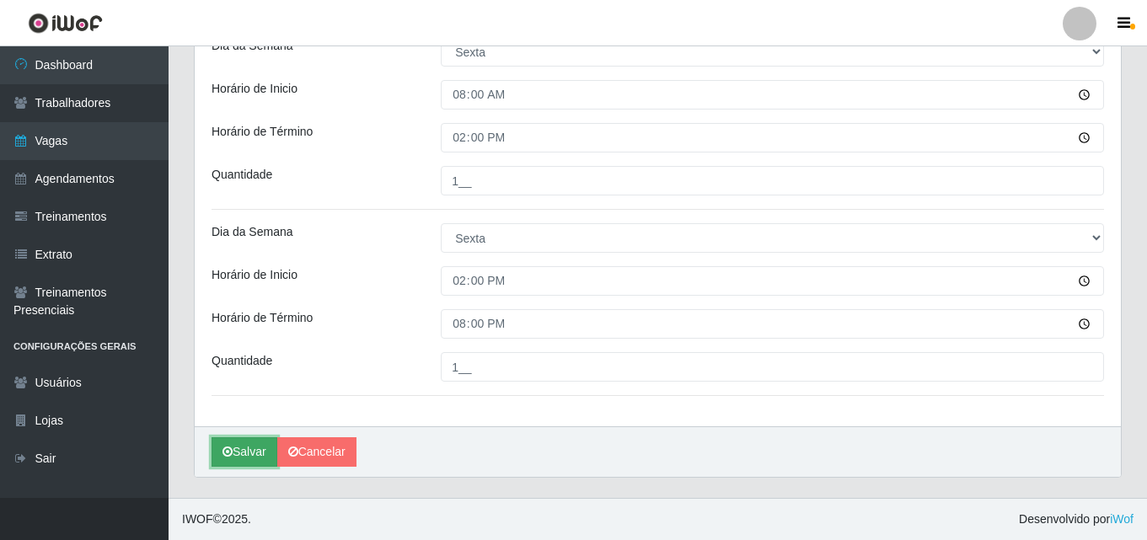
click at [233, 450] on button "Salvar" at bounding box center [245, 453] width 66 height 30
click at [247, 451] on button "Salvar" at bounding box center [245, 453] width 66 height 30
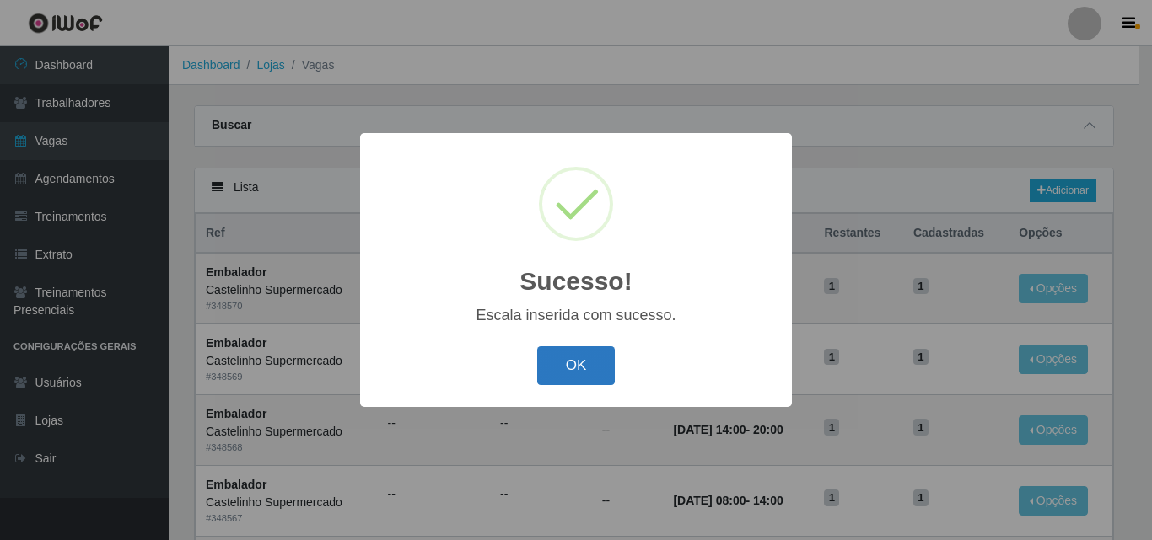
click at [580, 363] on button "OK" at bounding box center [576, 367] width 78 height 40
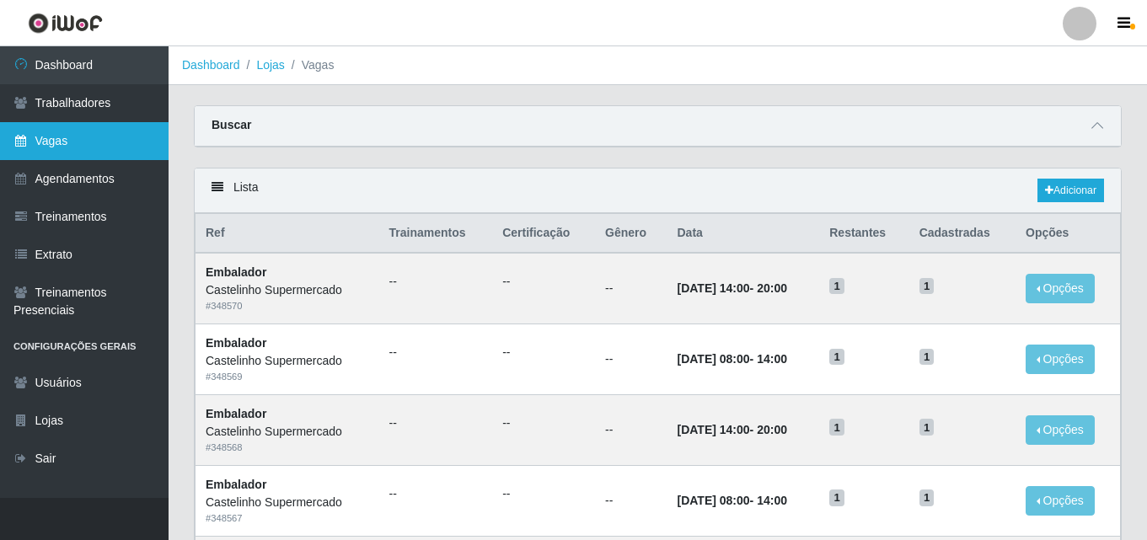
click at [47, 140] on link "Vagas" at bounding box center [84, 141] width 169 height 38
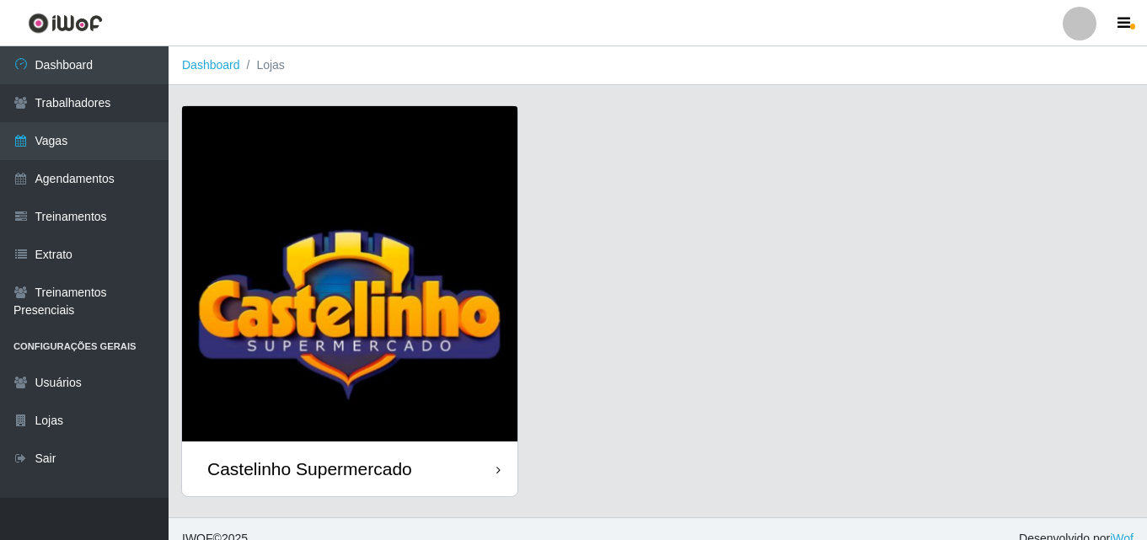
click at [293, 462] on div "Castelinho Supermercado" at bounding box center [309, 469] width 205 height 21
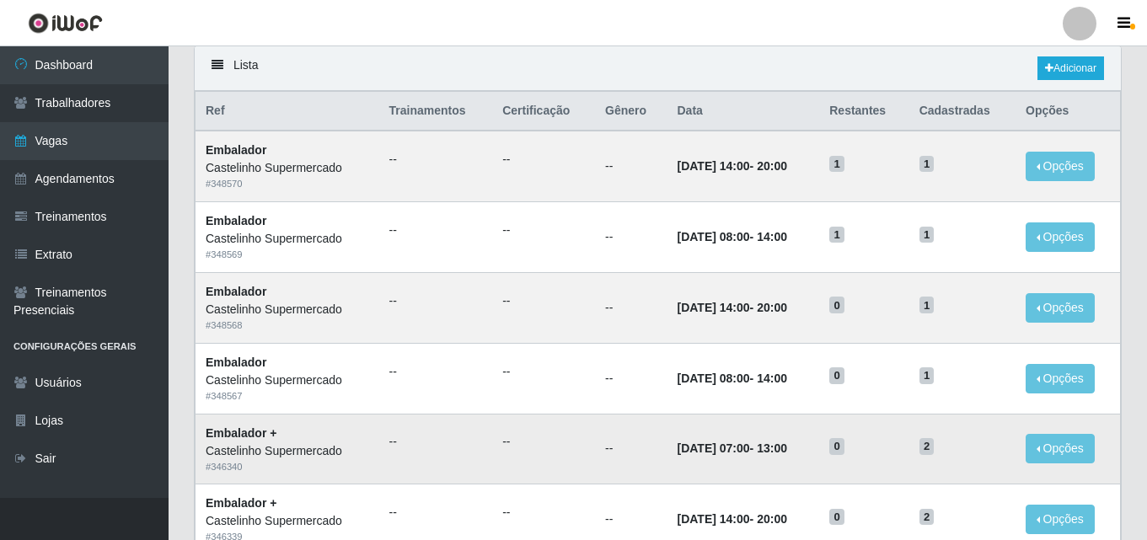
scroll to position [169, 0]
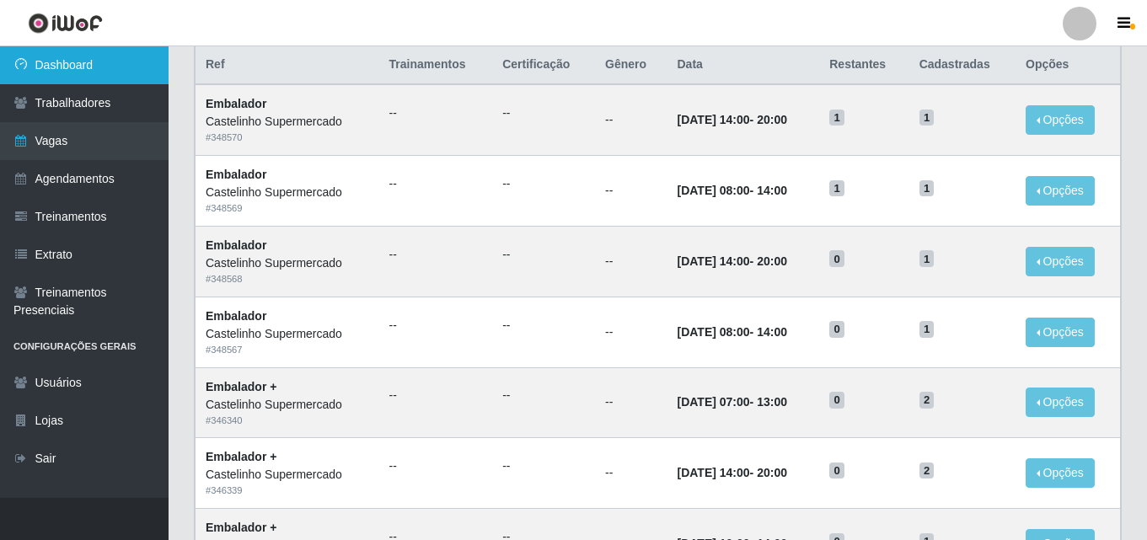
click at [55, 64] on link "Dashboard" at bounding box center [84, 65] width 169 height 38
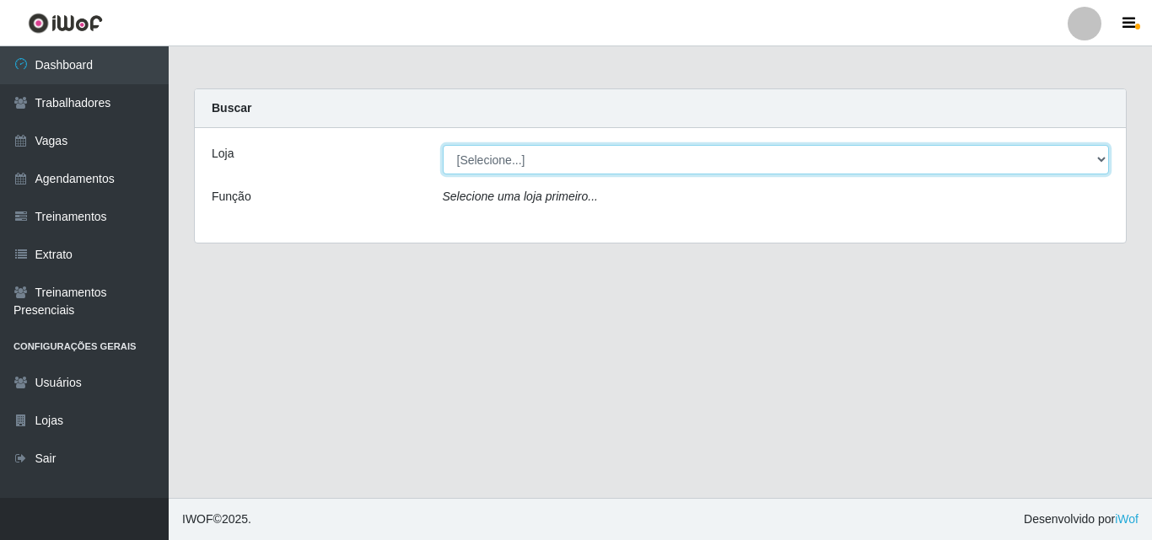
click at [1095, 161] on select "[Selecione...] Castelinho Supermercado" at bounding box center [776, 160] width 667 height 30
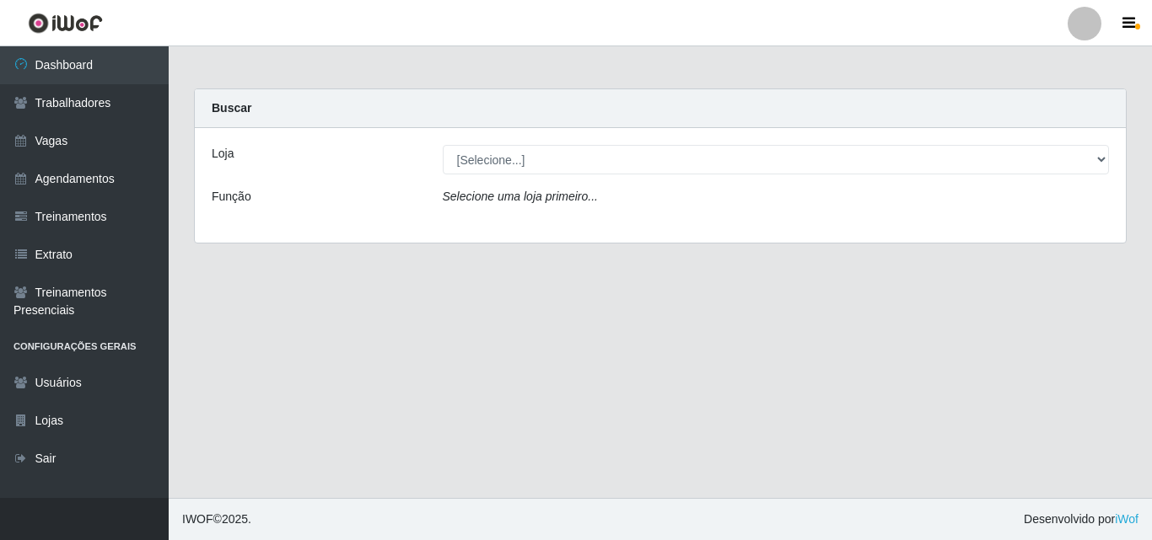
click at [916, 226] on div "Loja [Selecione...] Castelinho Supermercado Função Selecione uma loja primeiro.…" at bounding box center [660, 185] width 931 height 115
click at [460, 200] on icon "Selecione uma loja primeiro..." at bounding box center [520, 196] width 155 height 13
click at [586, 196] on icon "Selecione uma loja primeiro..." at bounding box center [520, 196] width 155 height 13
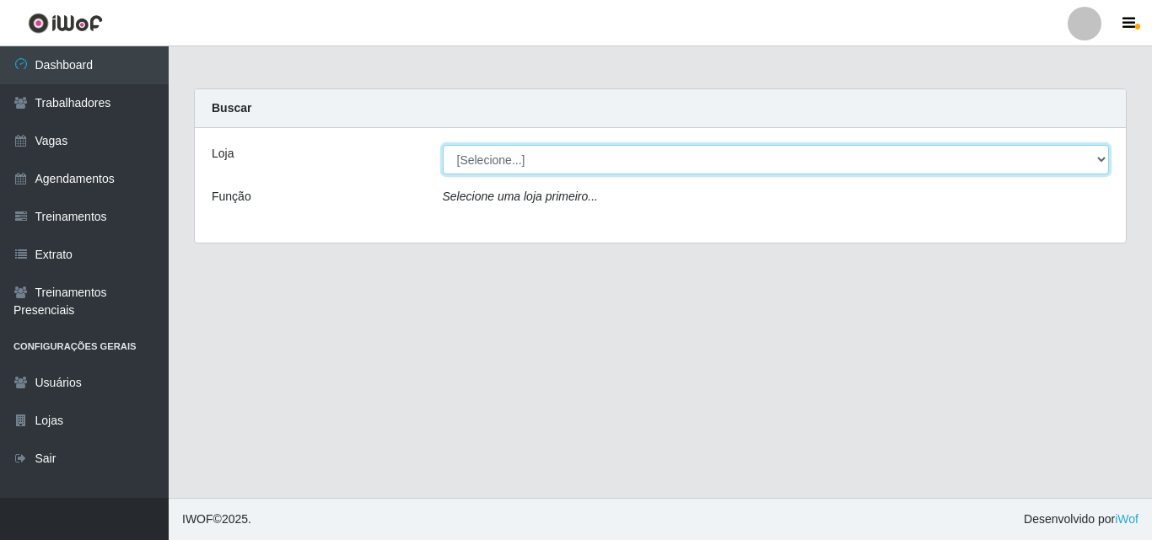
click at [1099, 163] on select "[Selecione...] Castelinho Supermercado" at bounding box center [776, 160] width 667 height 30
select select "377"
click at [443, 145] on select "[Selecione...] Castelinho Supermercado" at bounding box center [776, 160] width 667 height 30
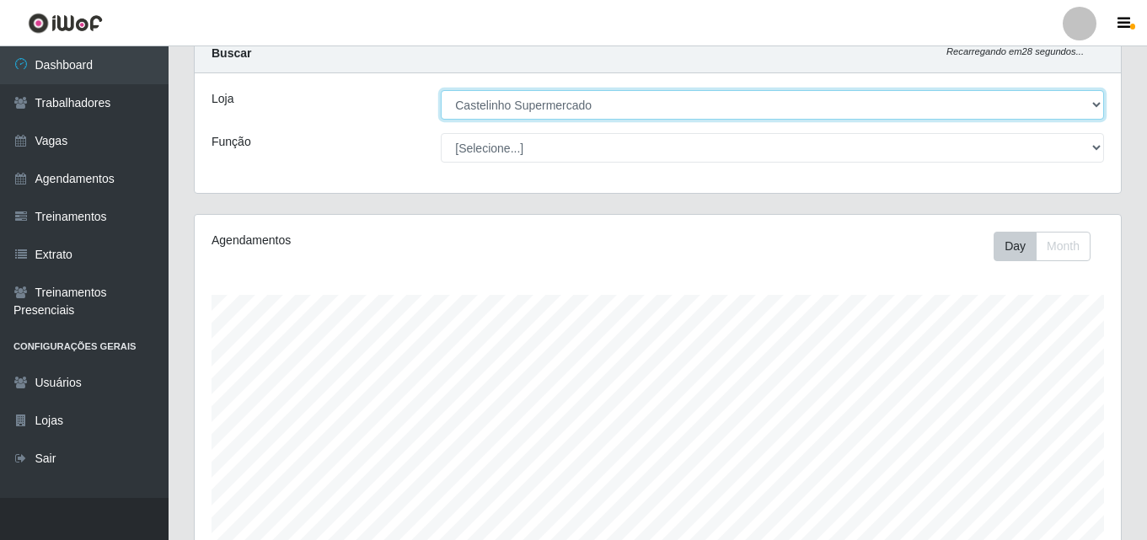
scroll to position [84, 0]
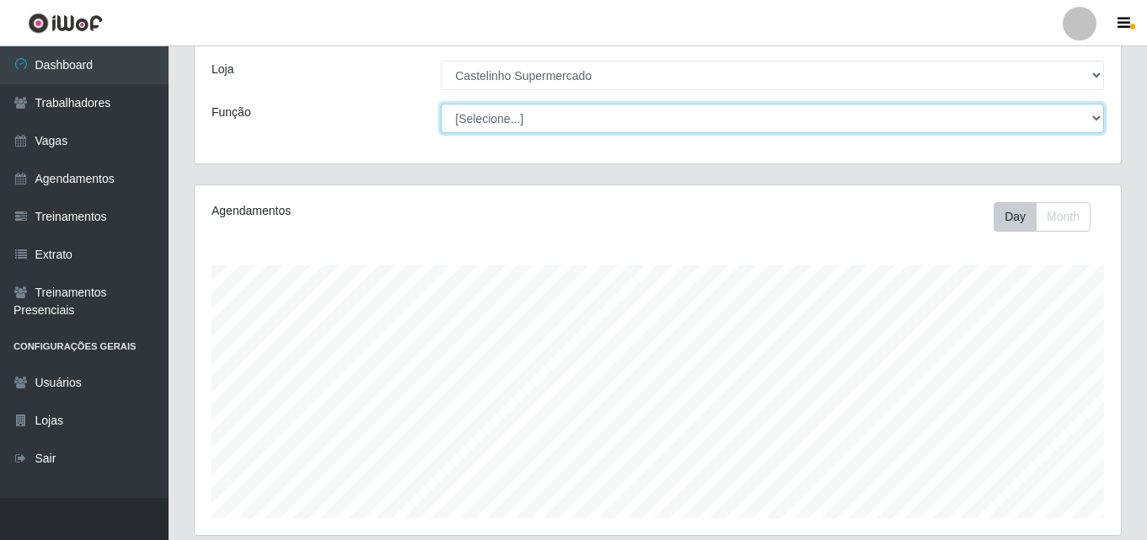
click at [1095, 122] on select "[Selecione...] ASG ASG + ASG ++ Balconista de Açougue Balconista de Açougue + B…" at bounding box center [773, 119] width 664 height 30
select select "1"
click at [441, 104] on select "[Selecione...] ASG ASG + ASG ++ Balconista de Açougue Balconista de Açougue + B…" at bounding box center [773, 119] width 664 height 30
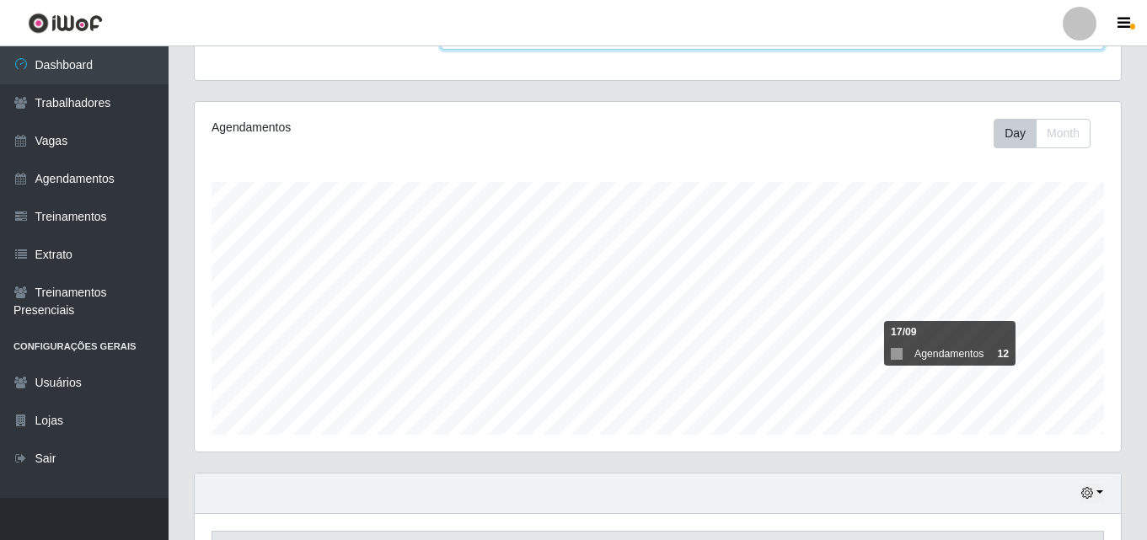
scroll to position [279, 0]
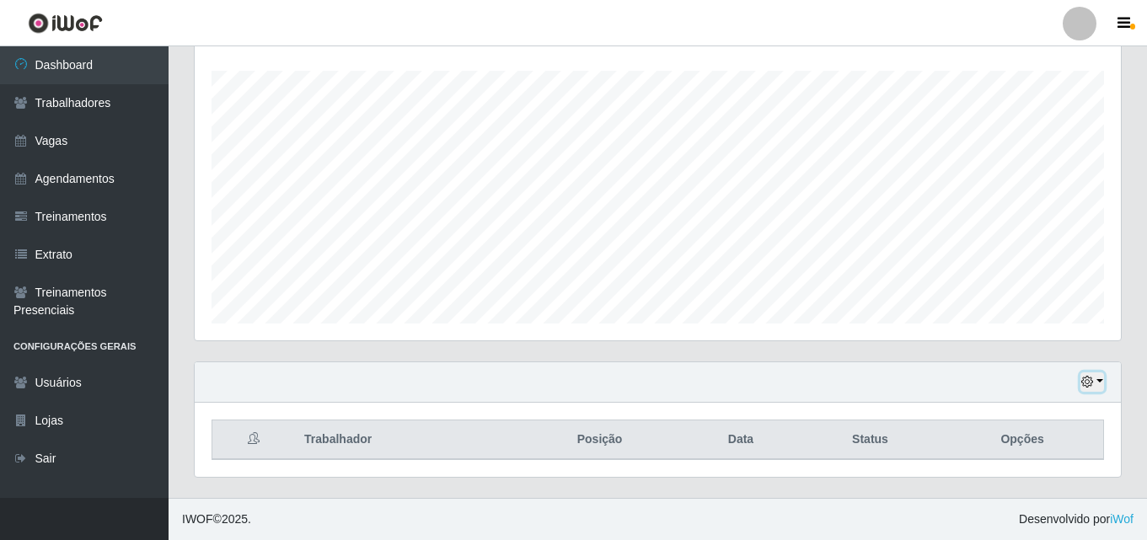
click at [1099, 381] on button "button" at bounding box center [1093, 382] width 24 height 19
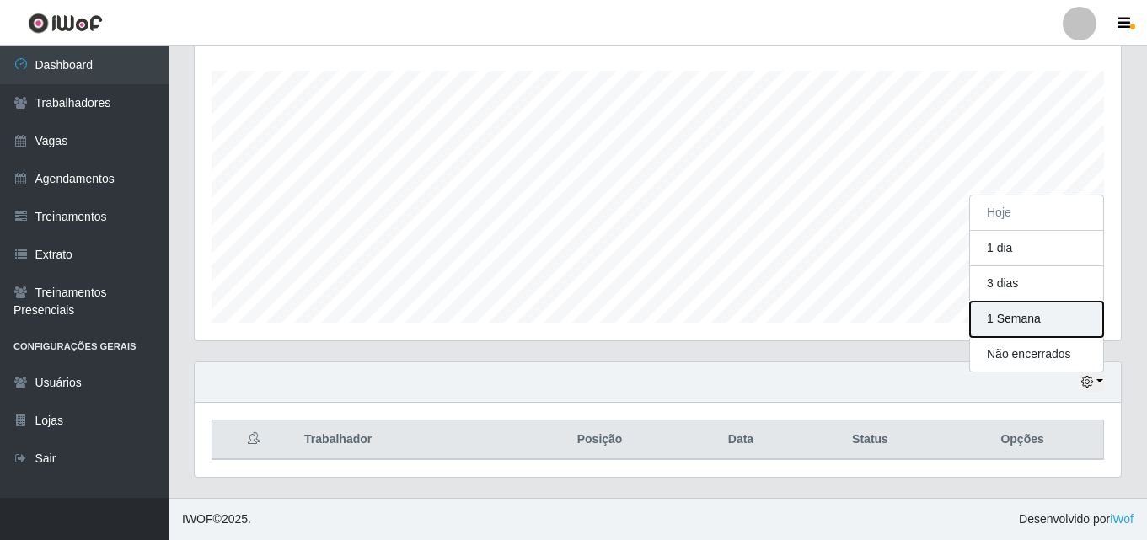
click at [996, 319] on button "1 Semana" at bounding box center [1036, 319] width 133 height 35
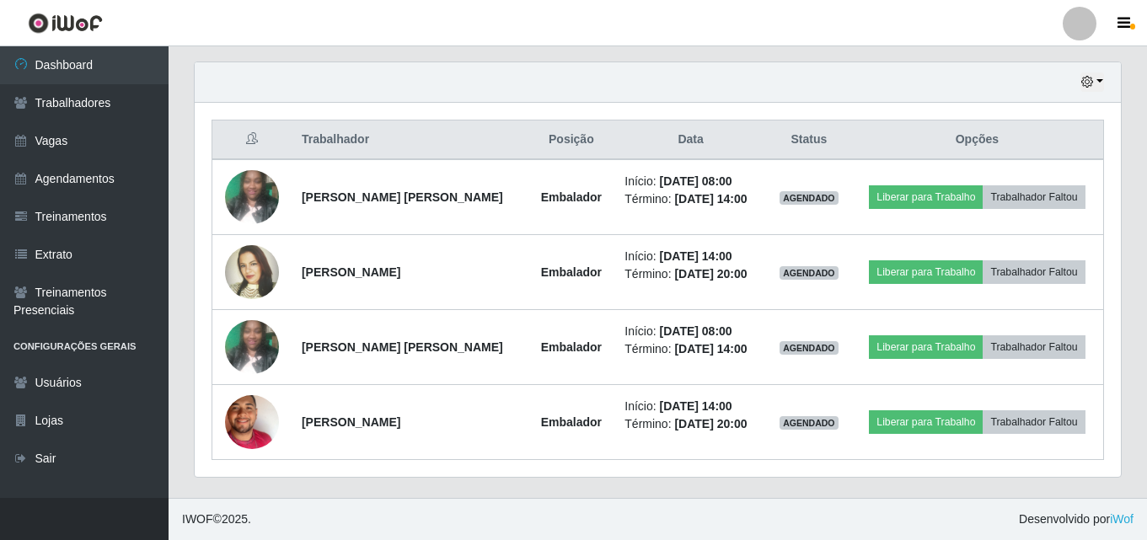
scroll to position [279, 0]
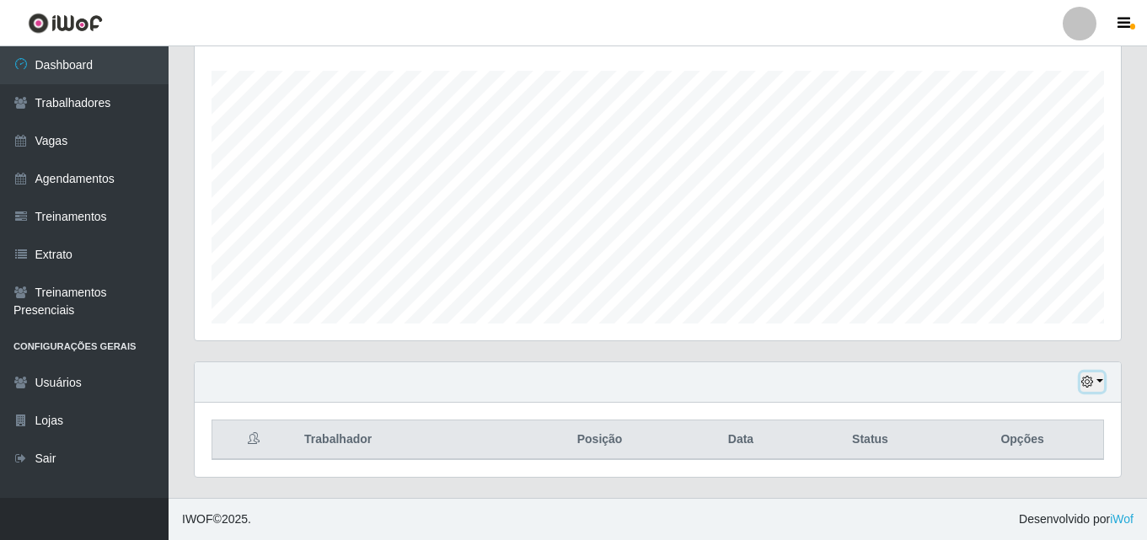
click at [1102, 382] on button "button" at bounding box center [1093, 382] width 24 height 19
